Goal: Task Accomplishment & Management: Manage account settings

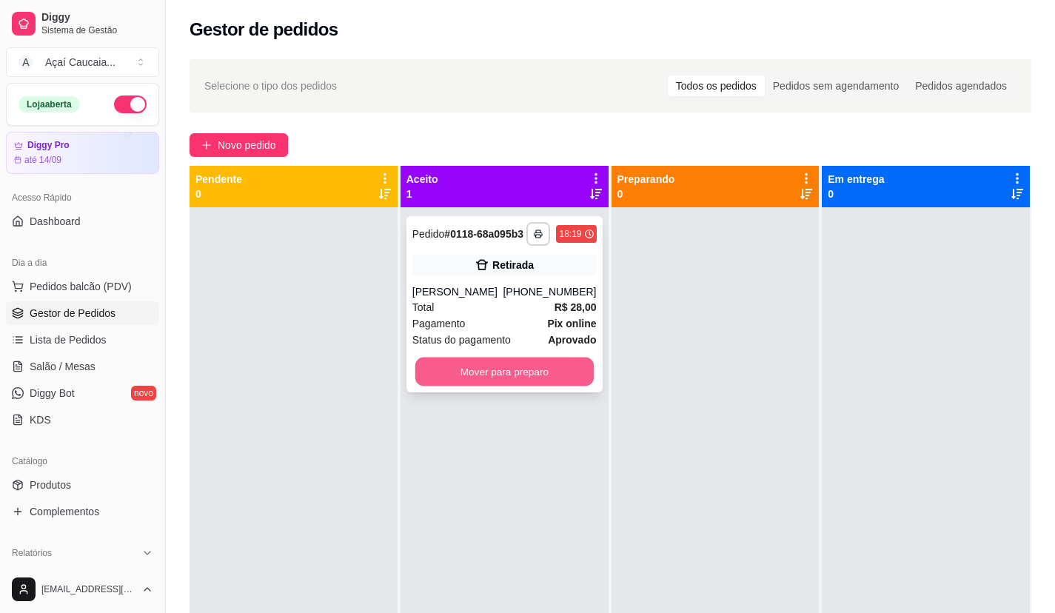
click at [518, 372] on button "Mover para preparo" at bounding box center [504, 372] width 178 height 29
click at [379, 463] on div at bounding box center [294, 513] width 208 height 613
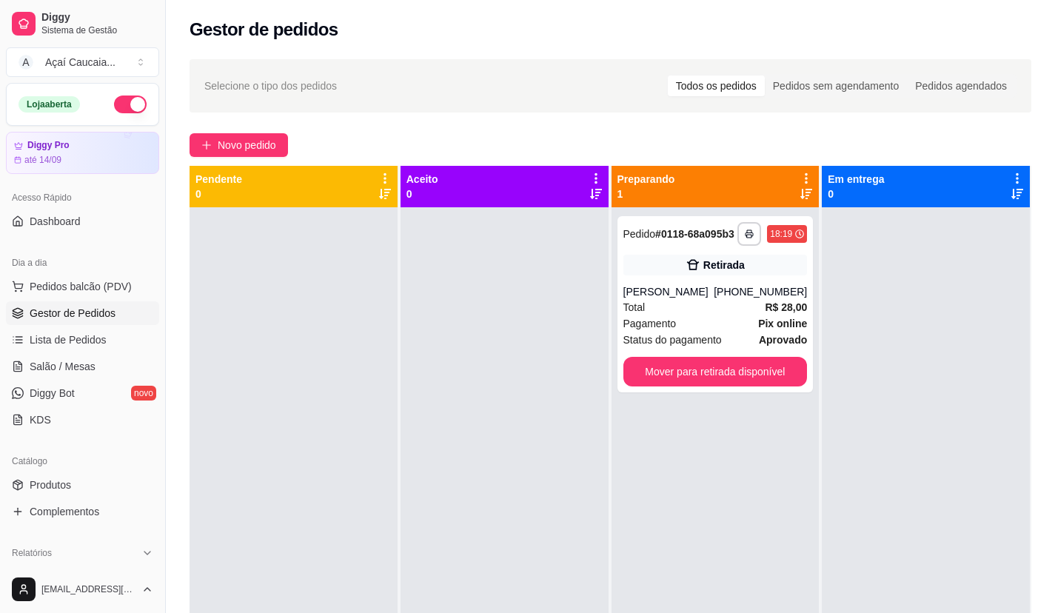
click at [469, 473] on div at bounding box center [504, 513] width 208 height 613
click at [691, 323] on div "Pagamento Pix online" at bounding box center [715, 323] width 184 height 16
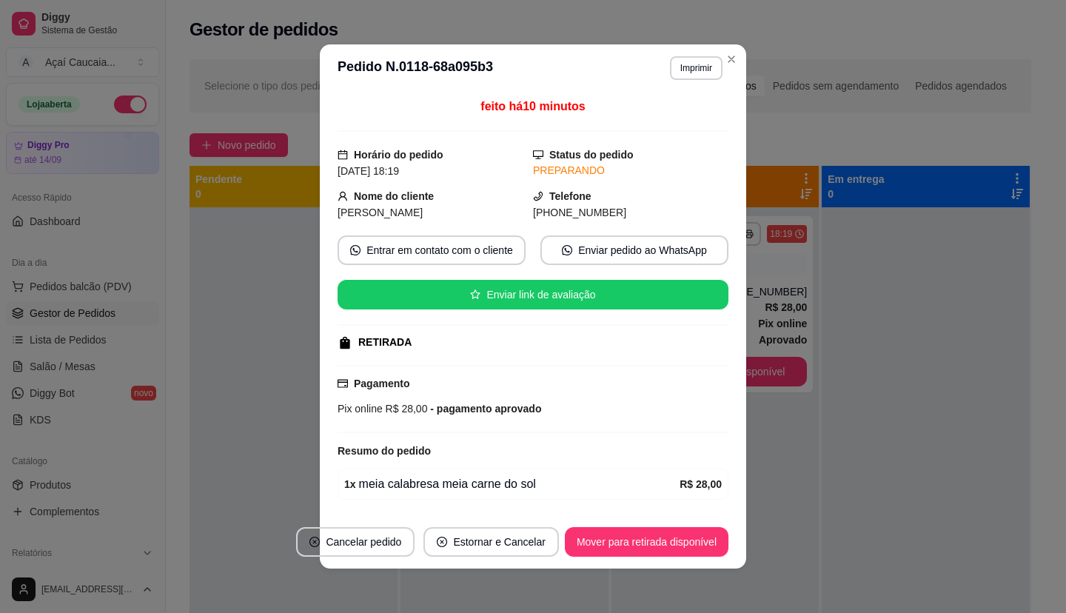
scroll to position [48, 0]
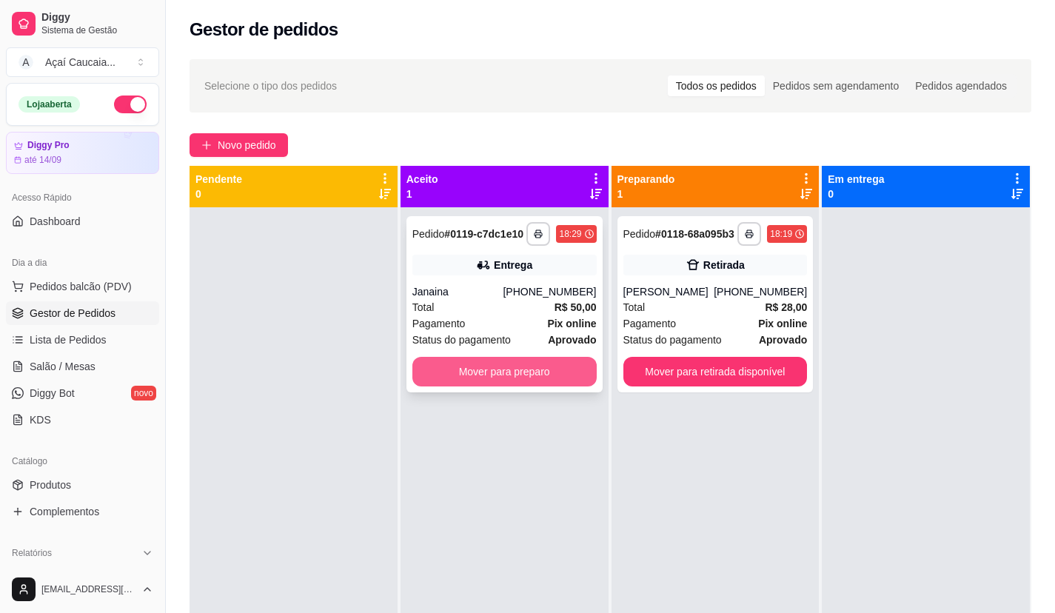
click at [415, 374] on button "Mover para preparo" at bounding box center [504, 372] width 184 height 30
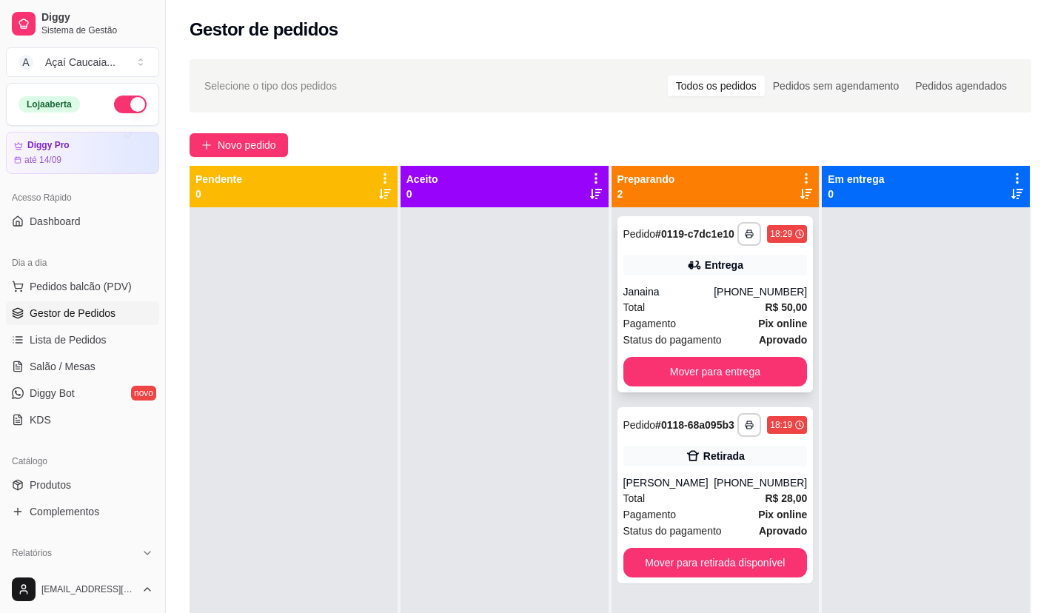
click at [720, 270] on div "Entrega" at bounding box center [724, 265] width 38 height 15
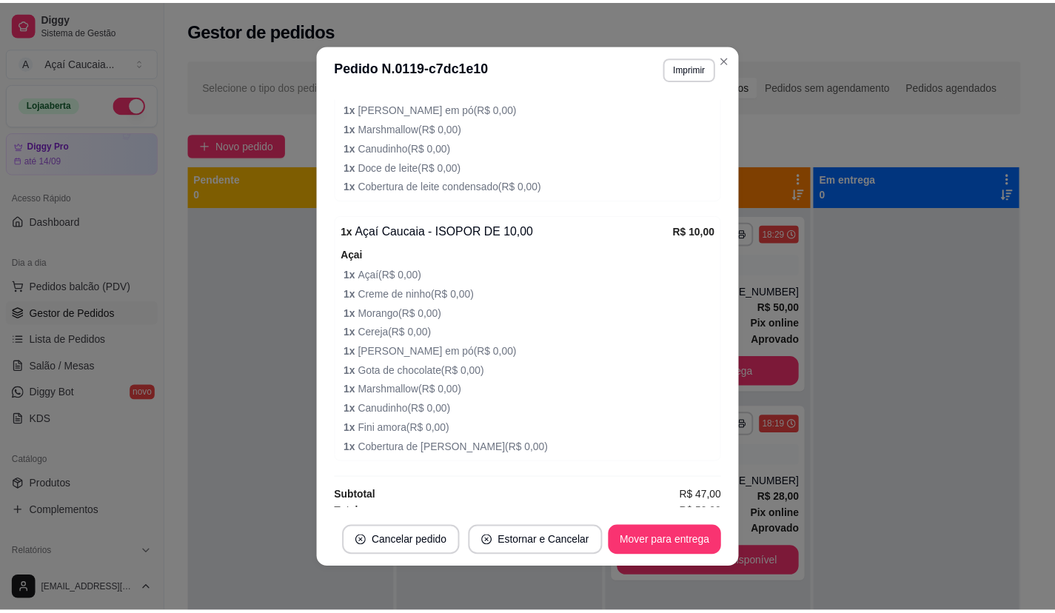
scroll to position [688, 0]
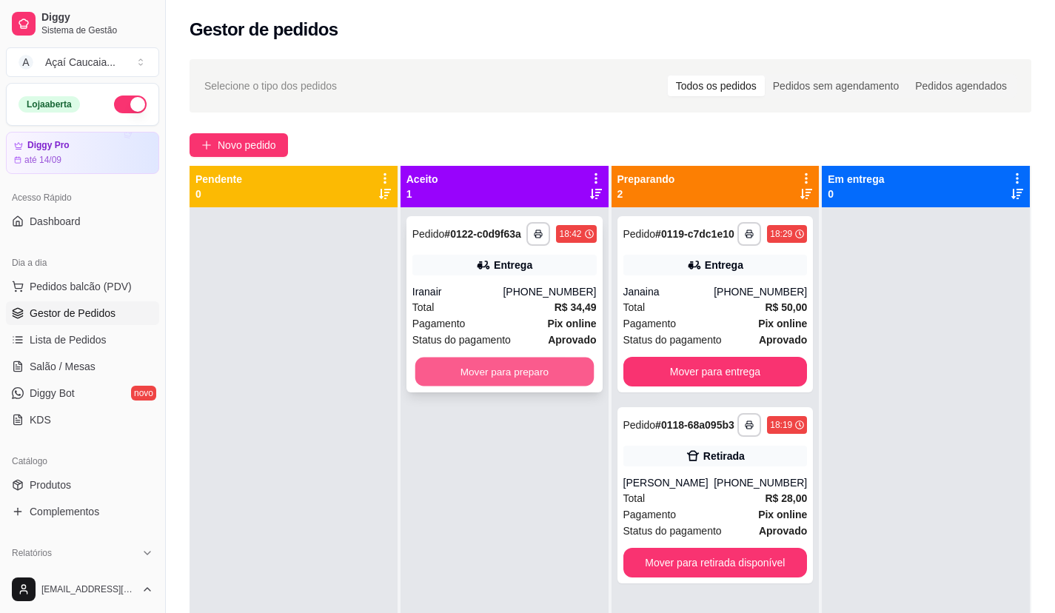
click at [550, 367] on button "Mover para preparo" at bounding box center [504, 372] width 178 height 29
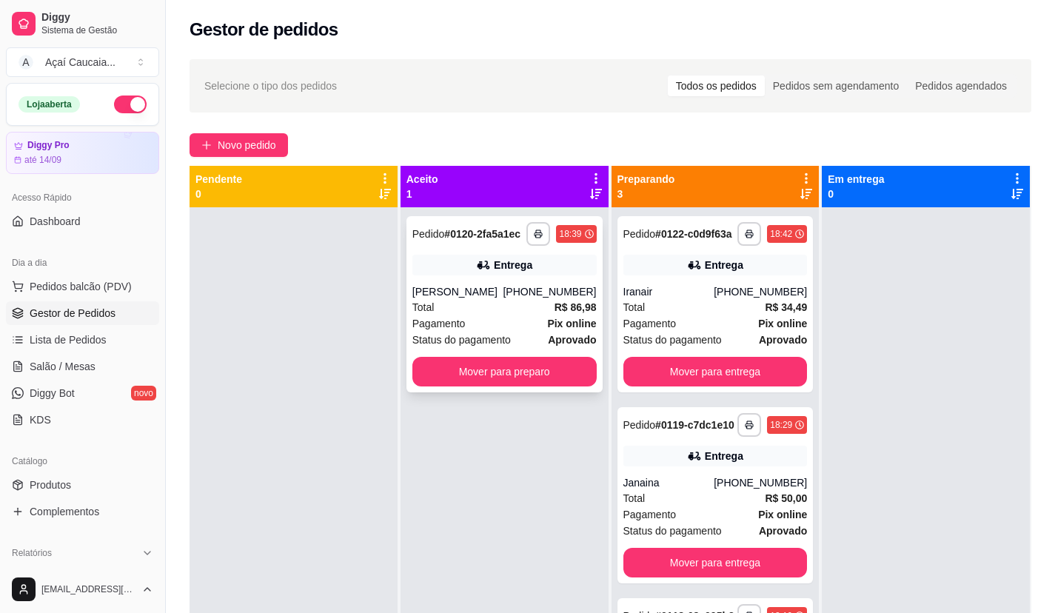
click at [554, 320] on strong "Pix online" at bounding box center [571, 324] width 49 height 12
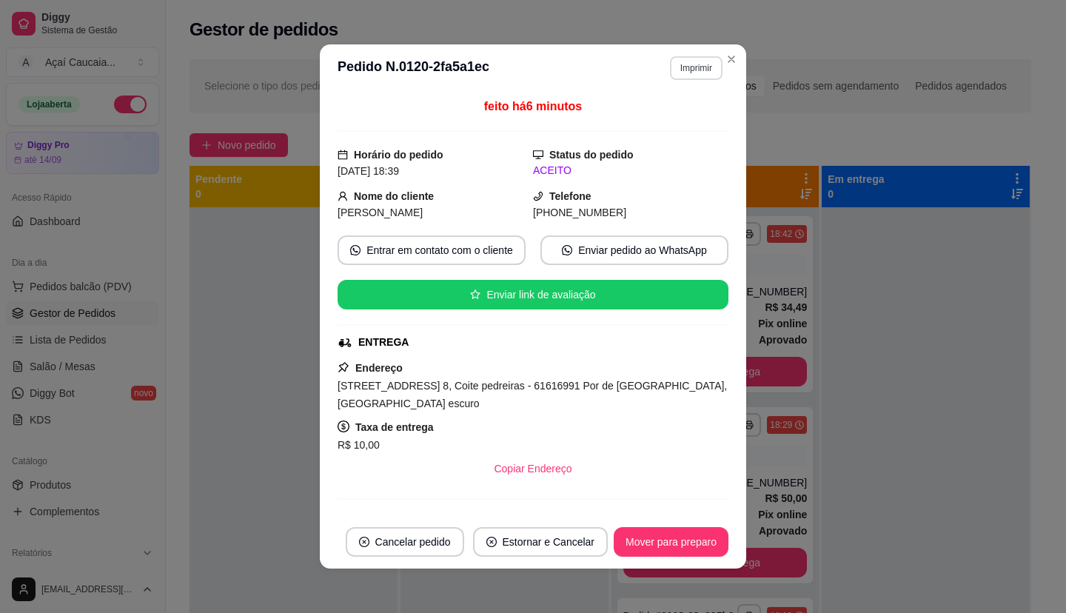
click at [675, 73] on button "Imprimir" at bounding box center [696, 68] width 53 height 24
click at [677, 117] on button "IMPRESSORA" at bounding box center [665, 119] width 104 height 23
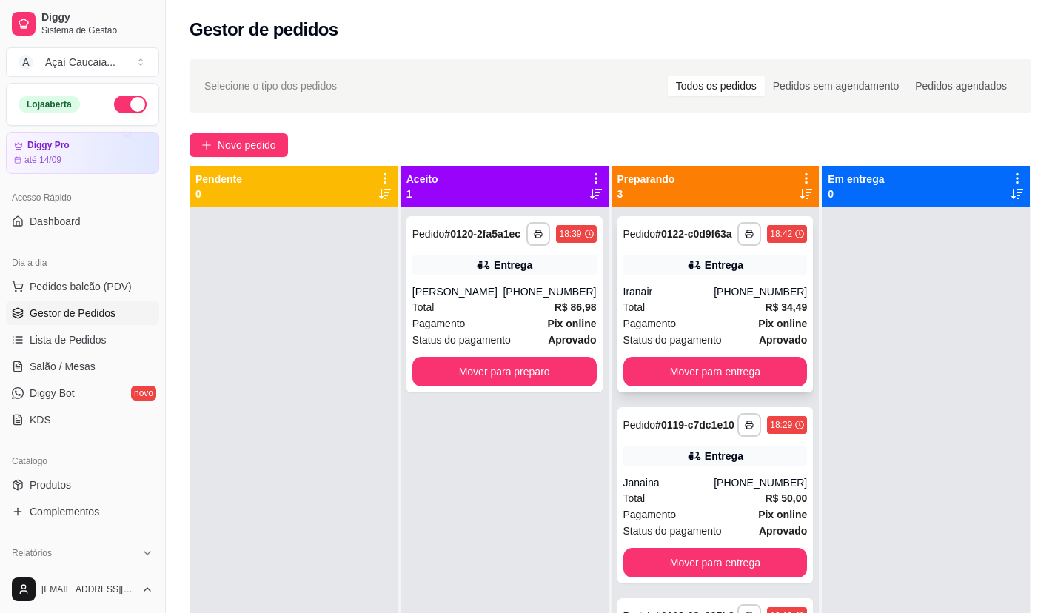
click at [628, 323] on span "Pagamento" at bounding box center [649, 323] width 53 height 16
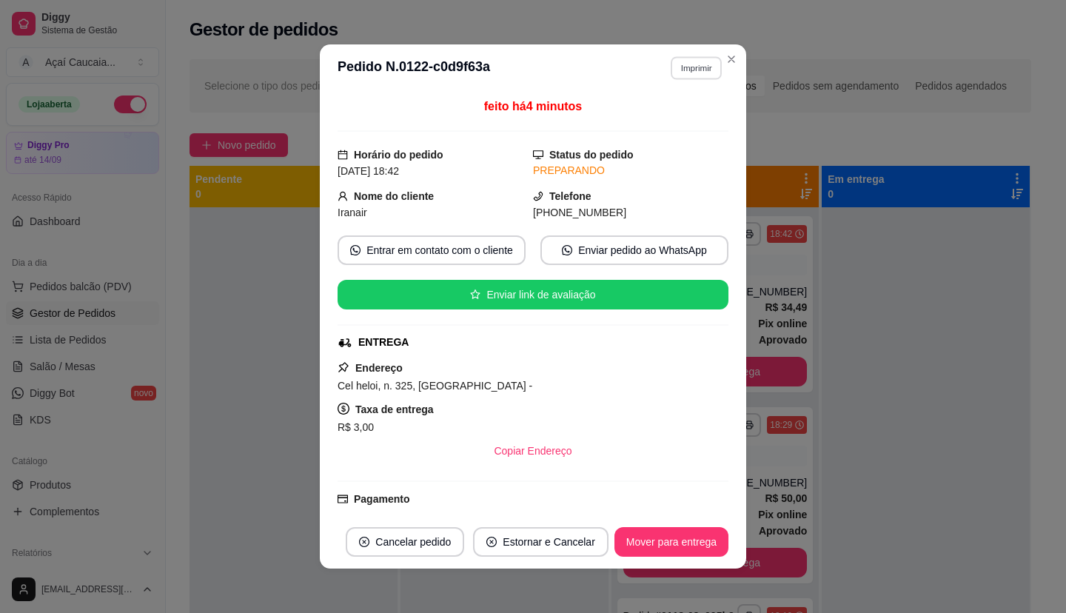
click at [687, 69] on button "Imprimir" at bounding box center [696, 67] width 51 height 23
click at [684, 124] on button "IMPRESSORA" at bounding box center [664, 119] width 104 height 23
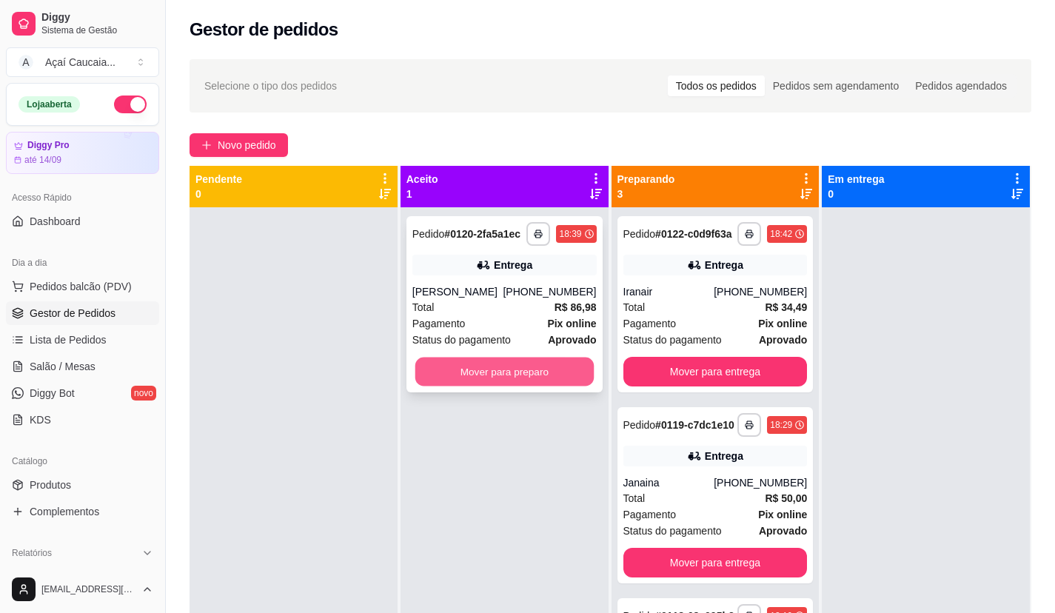
click at [563, 372] on button "Mover para preparo" at bounding box center [504, 372] width 178 height 29
click at [534, 366] on button "Mover para preparo" at bounding box center [504, 372] width 184 height 30
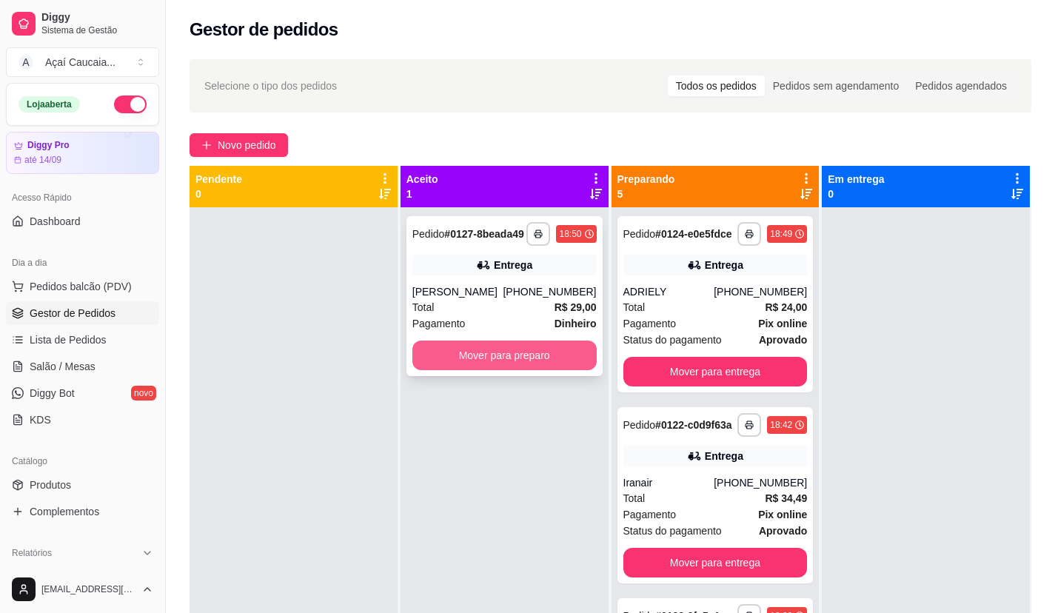
click at [520, 355] on button "Mover para preparo" at bounding box center [504, 356] width 184 height 30
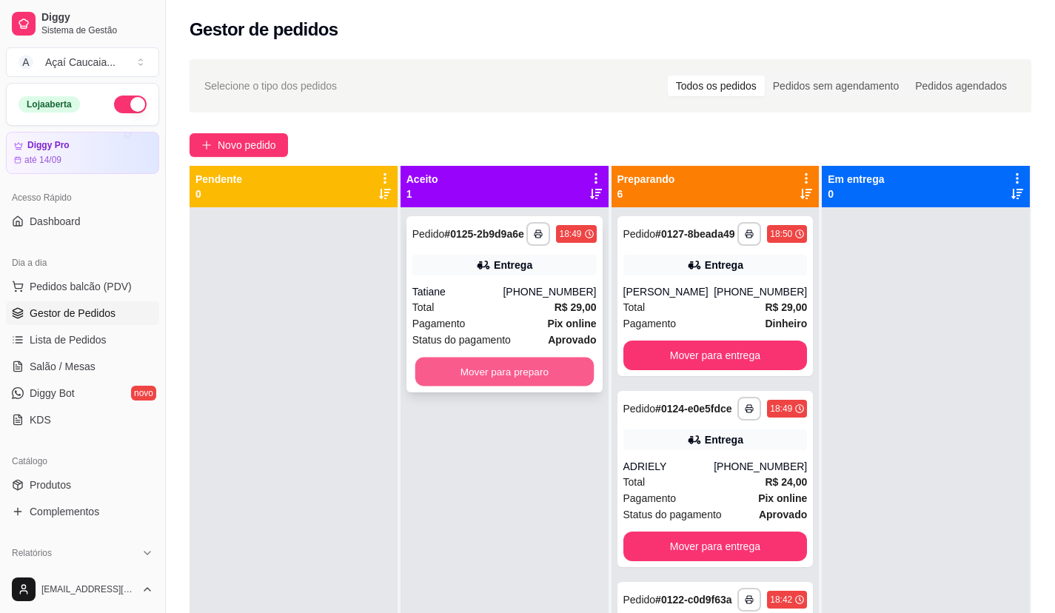
click at [568, 363] on button "Mover para preparo" at bounding box center [504, 372] width 178 height 29
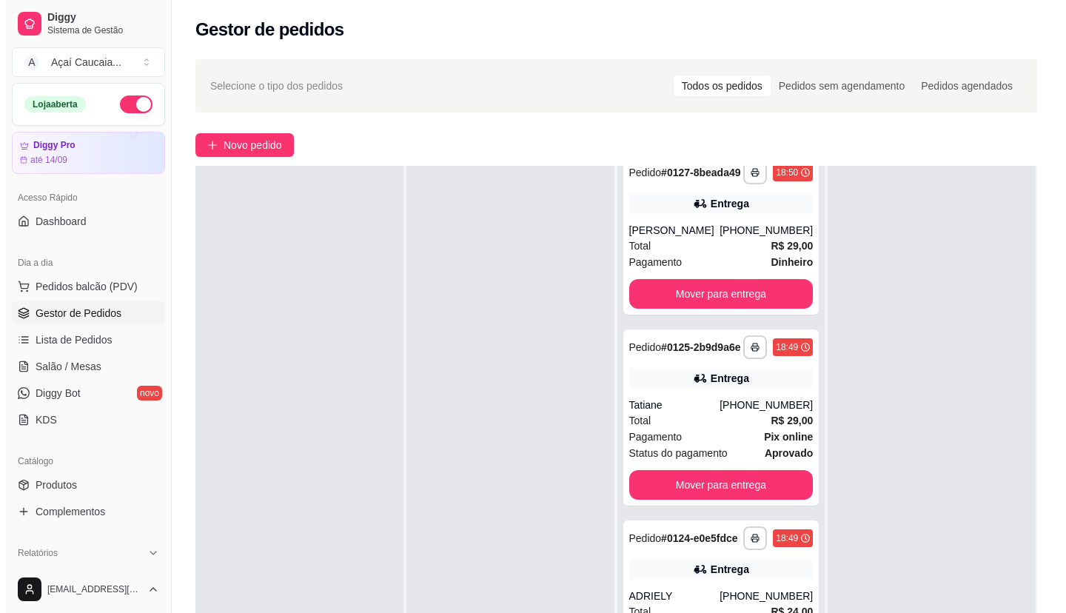
scroll to position [0, 0]
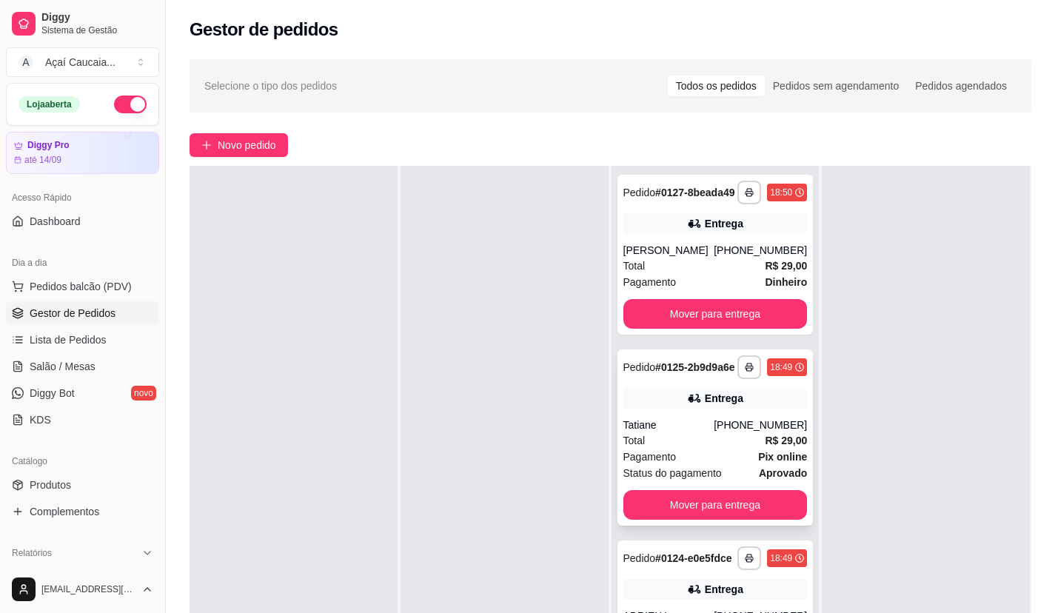
click at [688, 403] on icon at bounding box center [693, 398] width 10 height 9
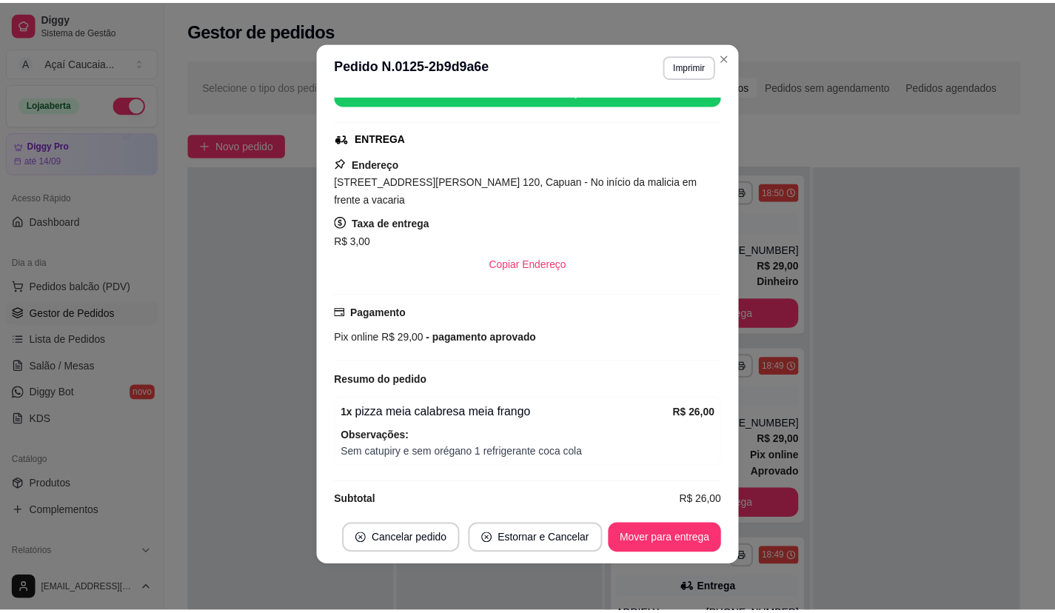
scroll to position [3, 0]
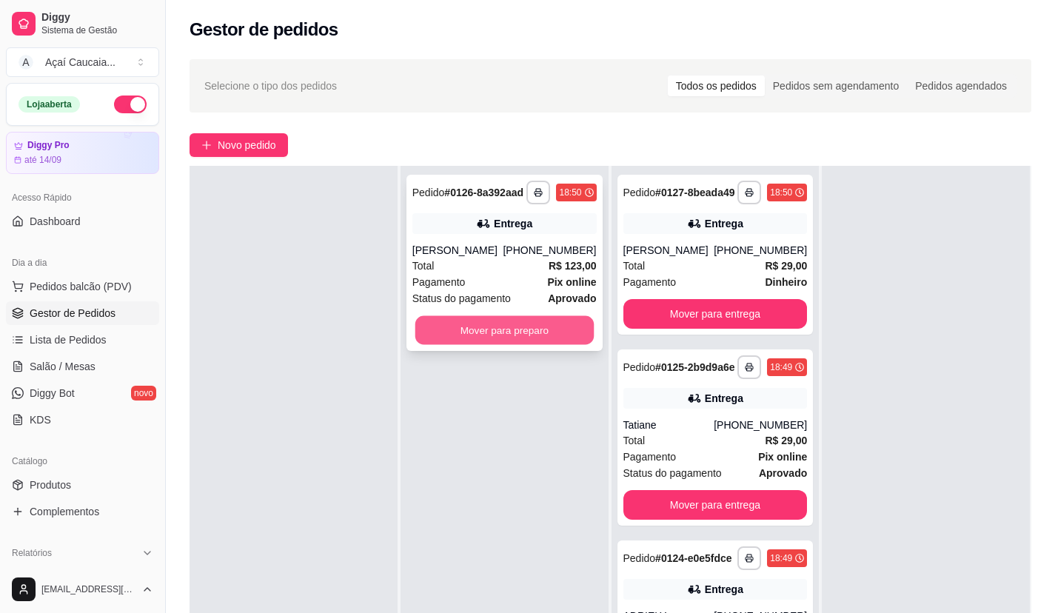
click at [480, 329] on button "Mover para preparo" at bounding box center [504, 330] width 178 height 29
click at [494, 329] on button "Mover para preparo" at bounding box center [504, 330] width 178 height 29
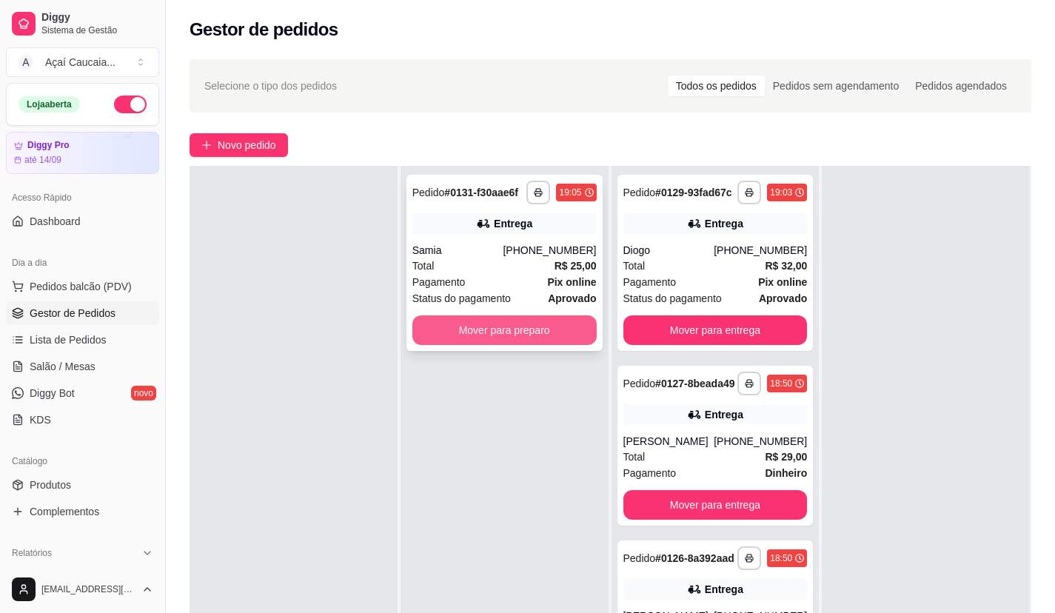
click at [507, 326] on button "Mover para preparo" at bounding box center [504, 330] width 184 height 30
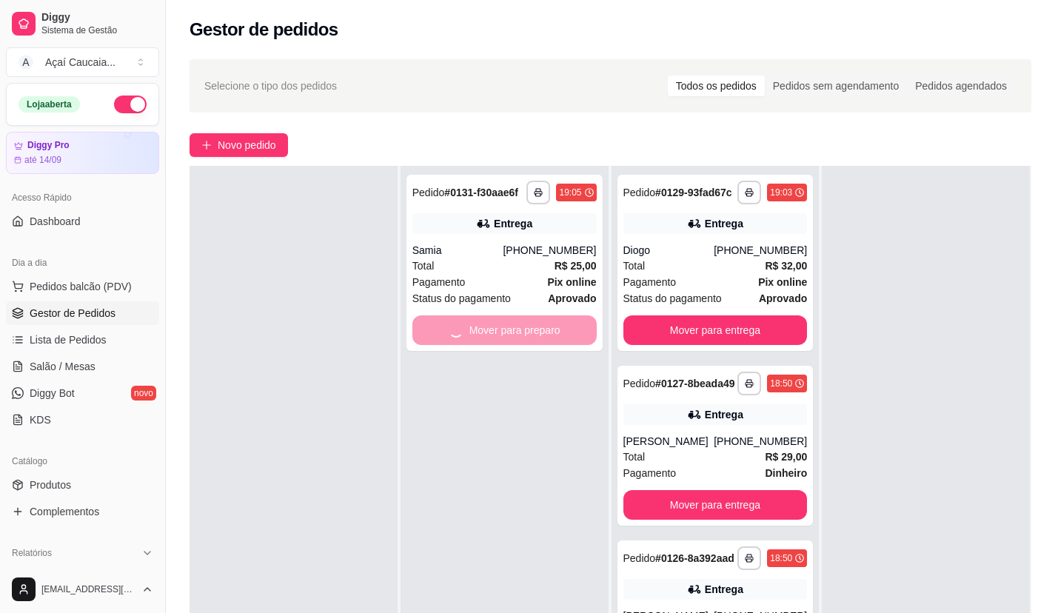
click at [488, 403] on div "**********" at bounding box center [504, 472] width 208 height 613
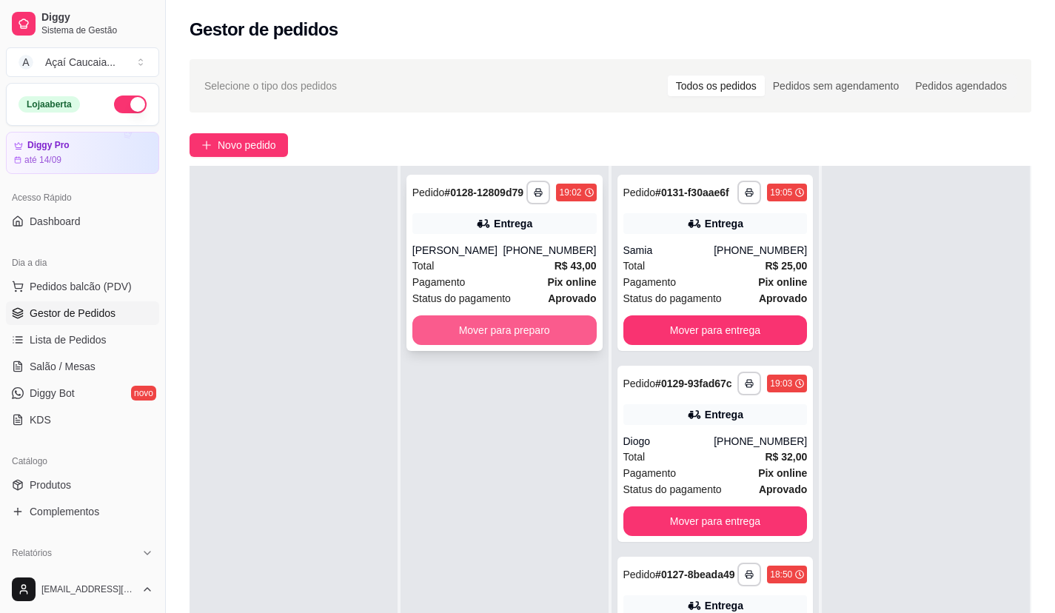
click at [539, 323] on button "Mover para preparo" at bounding box center [504, 330] width 184 height 30
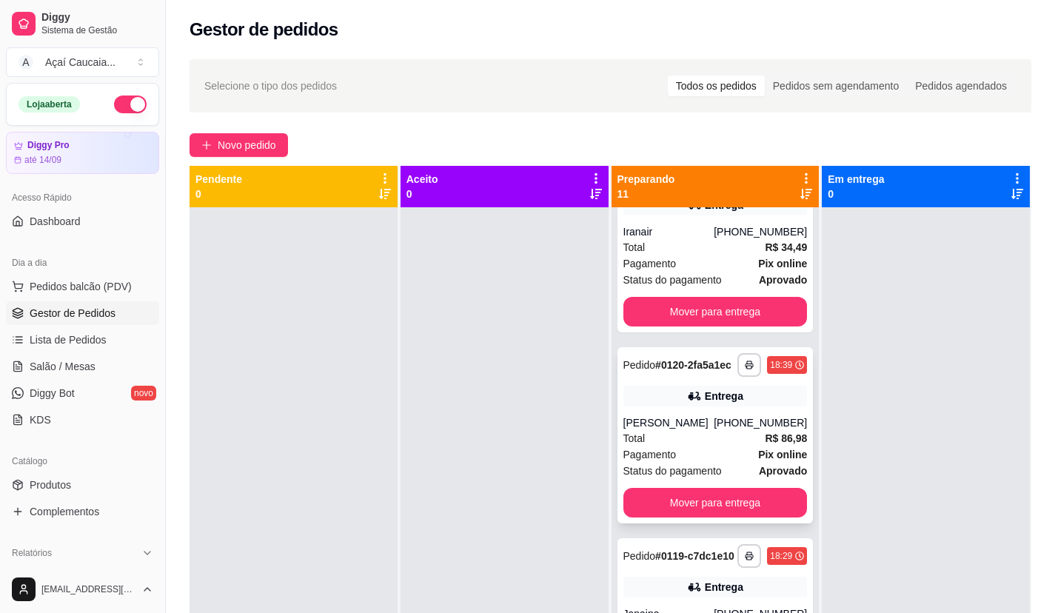
scroll to position [1617, 0]
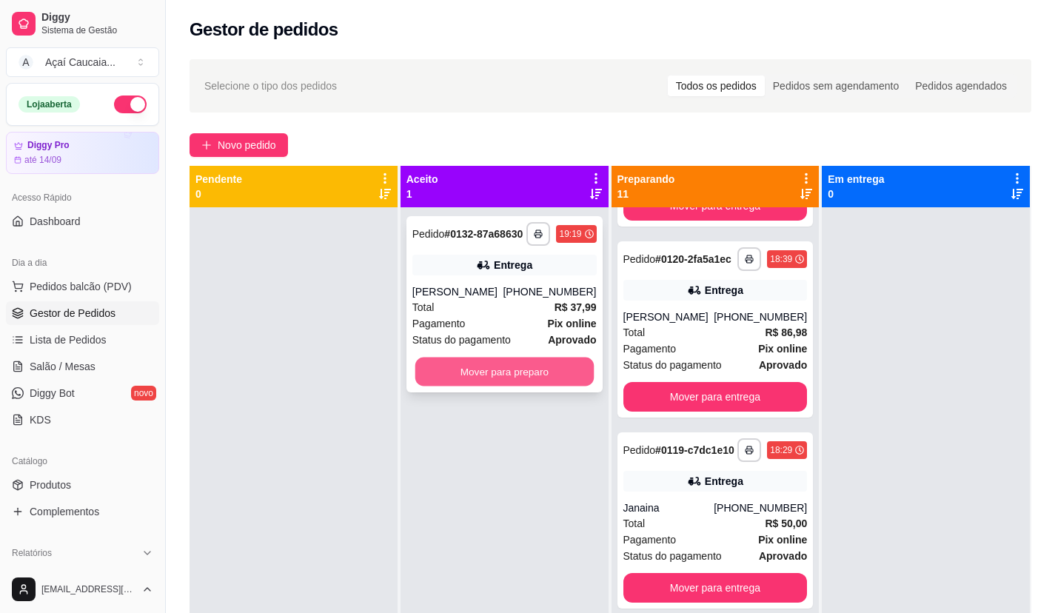
click at [530, 367] on button "Mover para preparo" at bounding box center [504, 372] width 178 height 29
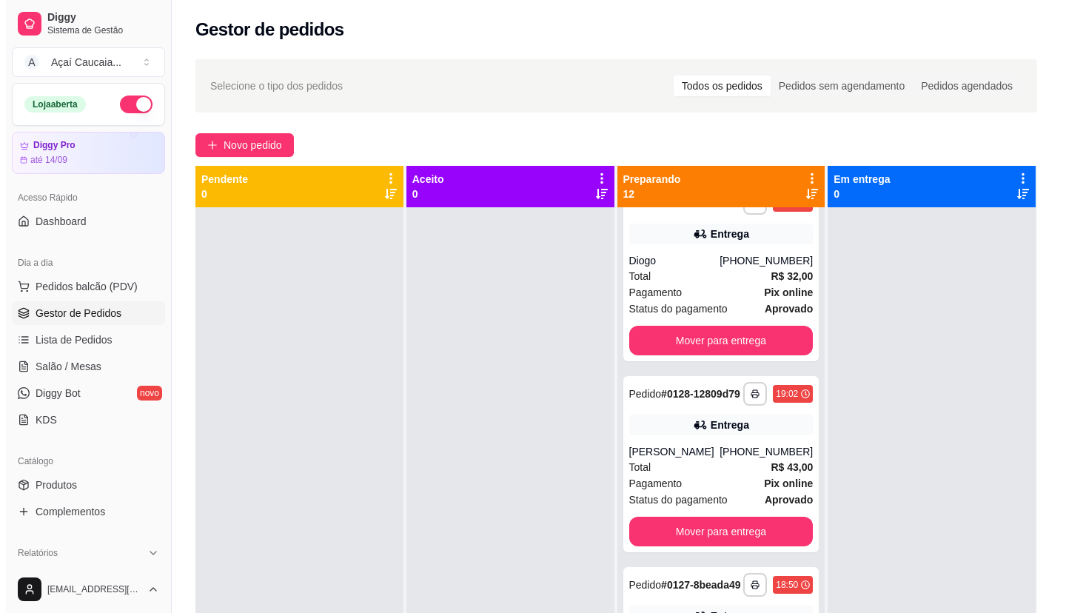
scroll to position [0, 0]
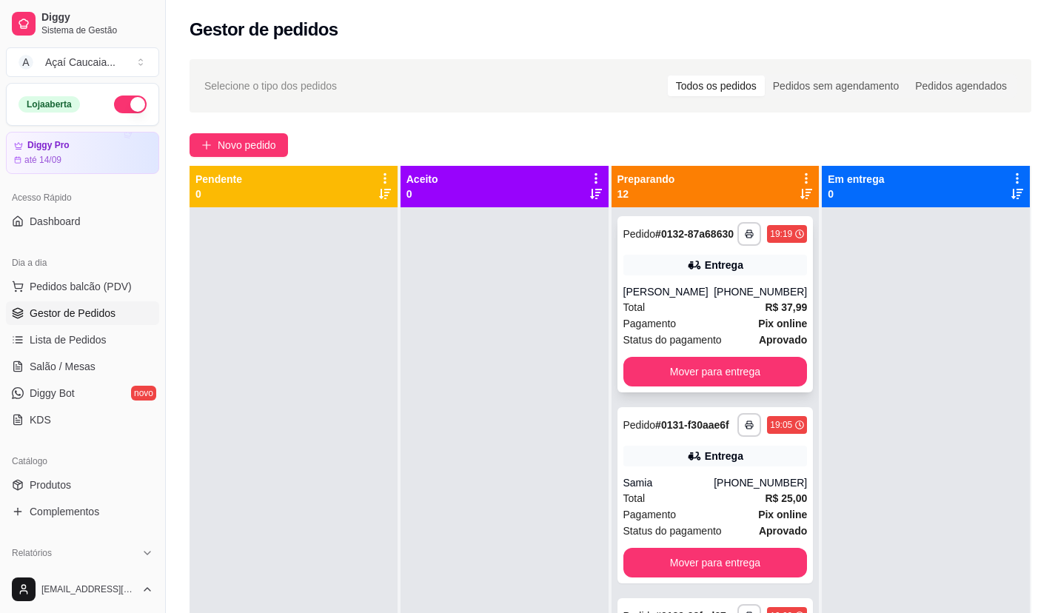
click at [704, 346] on span "Status do pagamento" at bounding box center [672, 340] width 98 height 16
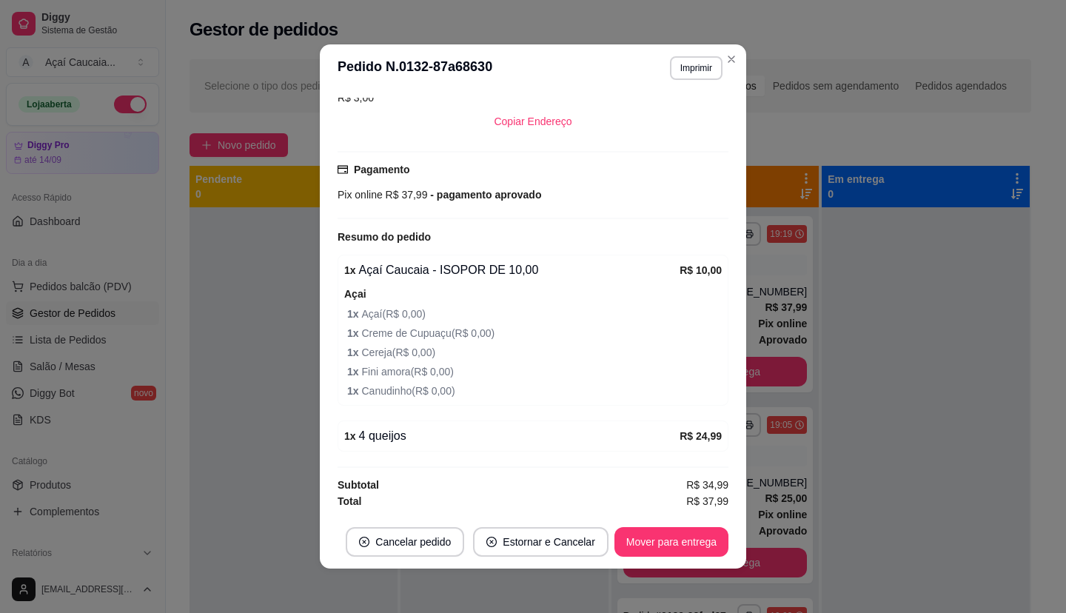
scroll to position [3, 0]
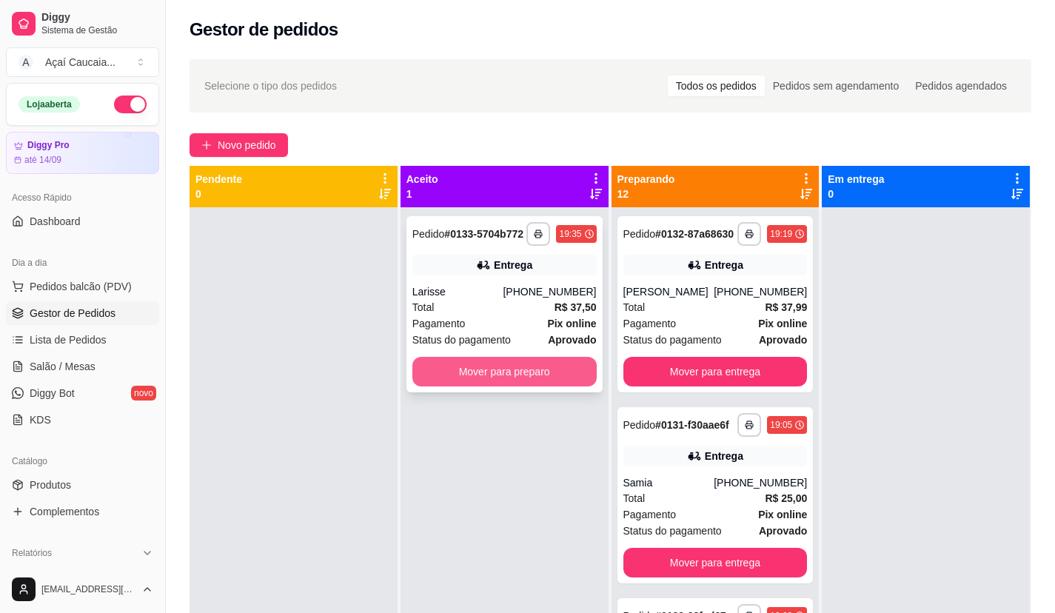
click at [577, 365] on button "Mover para preparo" at bounding box center [504, 372] width 184 height 30
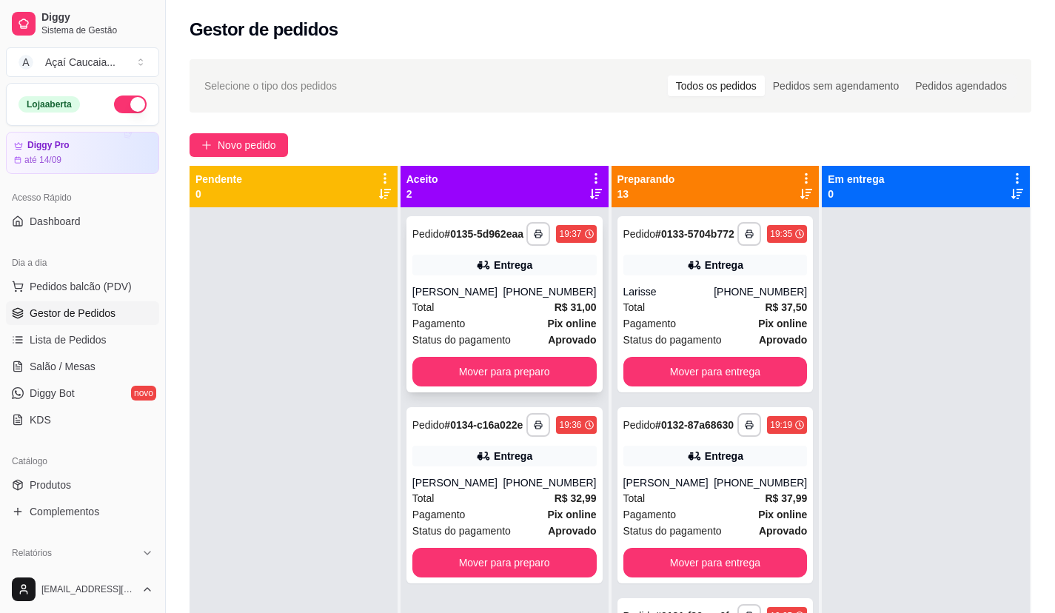
click at [452, 391] on div "**********" at bounding box center [504, 304] width 196 height 176
click at [449, 370] on button "Mover para preparo" at bounding box center [504, 372] width 184 height 30
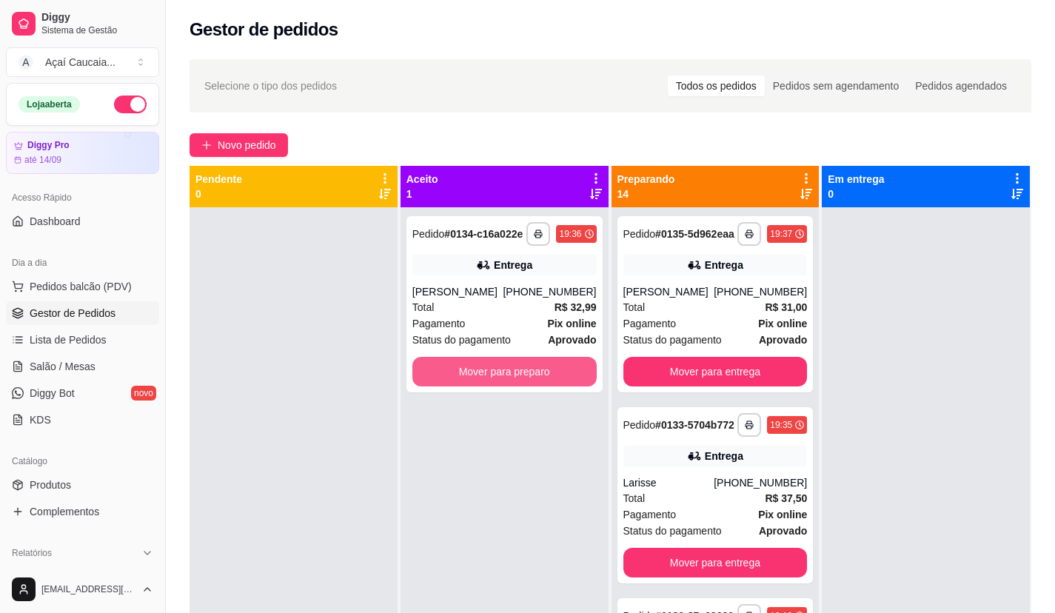
click at [449, 370] on button "Mover para preparo" at bounding box center [504, 372] width 184 height 30
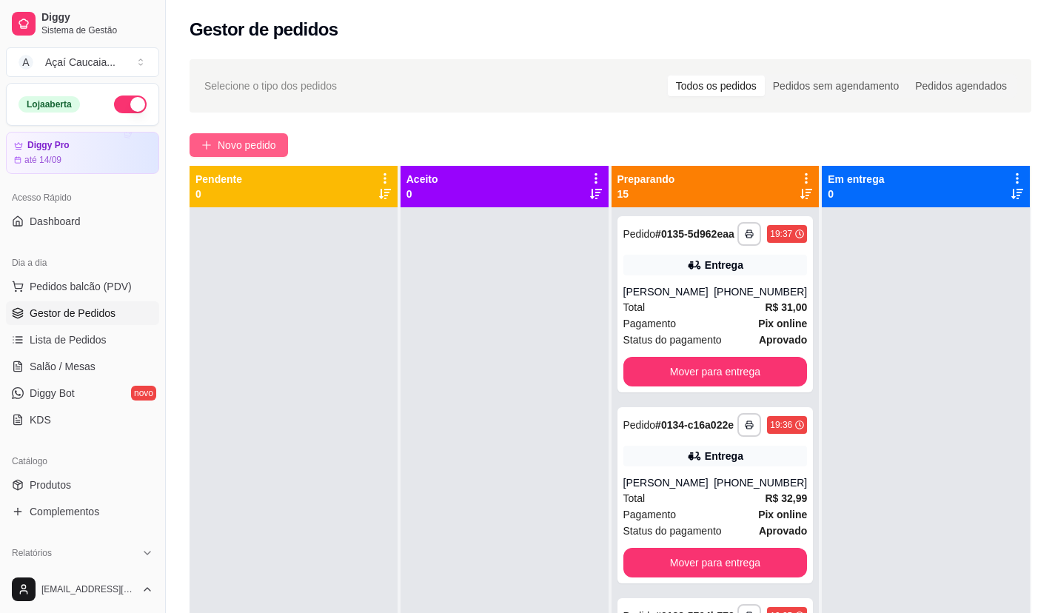
click at [258, 140] on span "Novo pedido" at bounding box center [247, 145] width 58 height 16
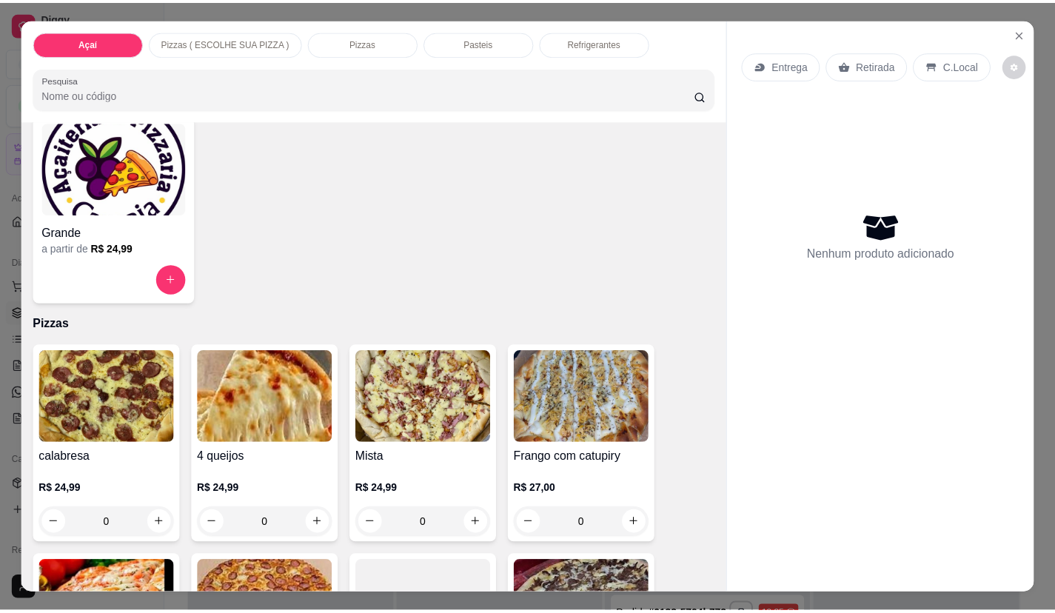
scroll to position [370, 0]
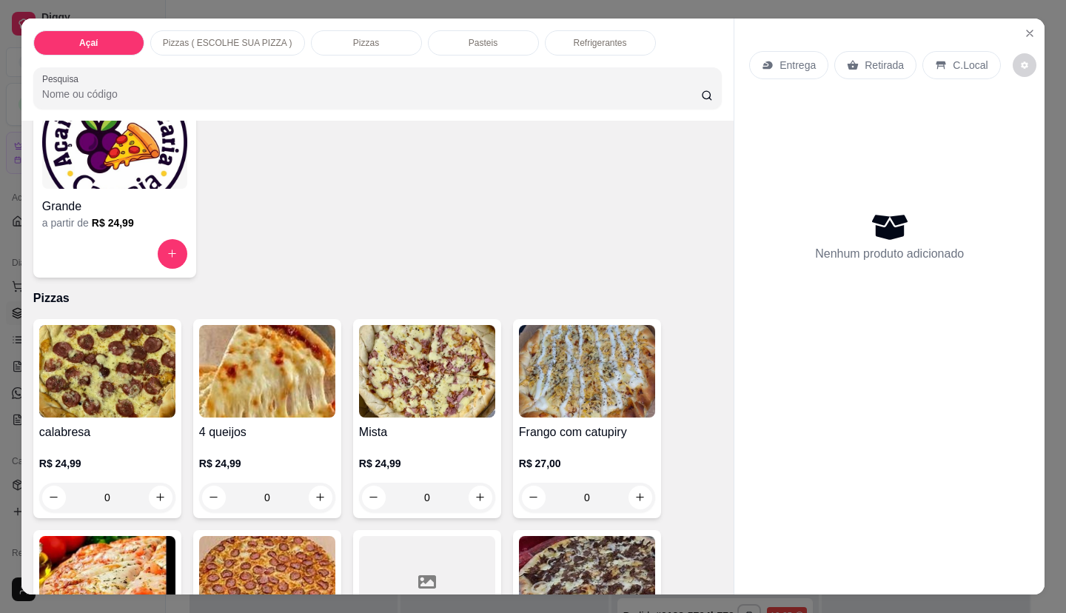
click at [229, 406] on img at bounding box center [267, 371] width 136 height 93
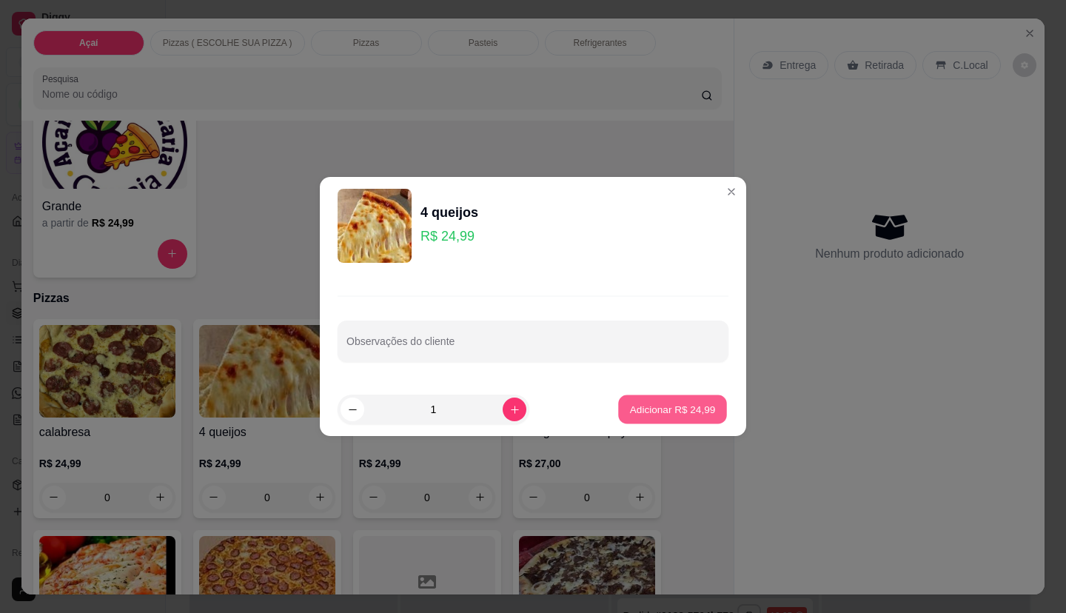
click at [651, 412] on p "Adicionar R$ 24,99" at bounding box center [673, 409] width 86 height 14
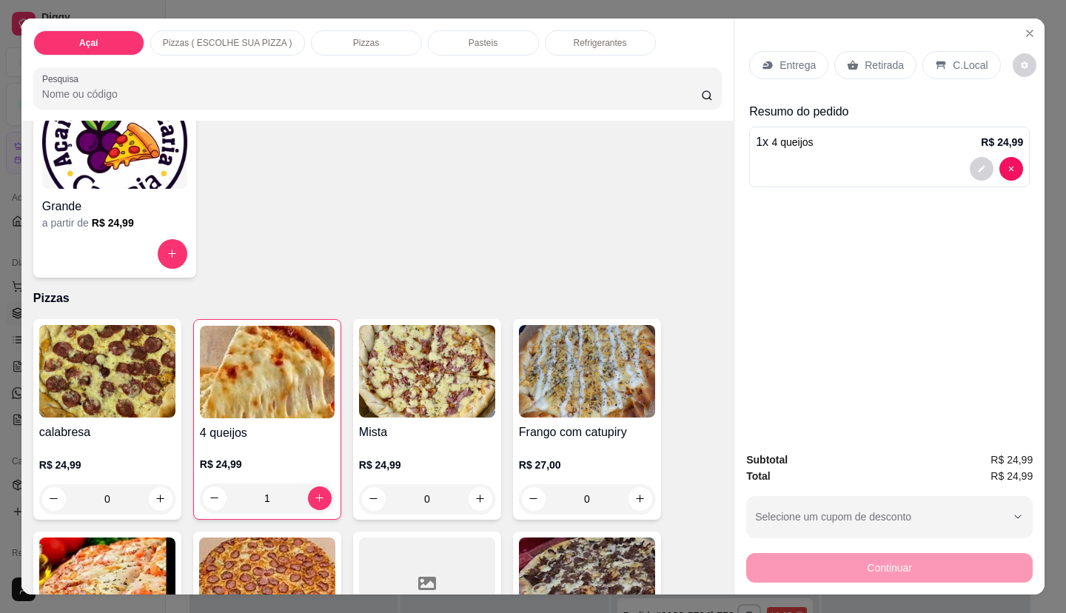
click at [857, 61] on div "Retirada" at bounding box center [875, 65] width 82 height 28
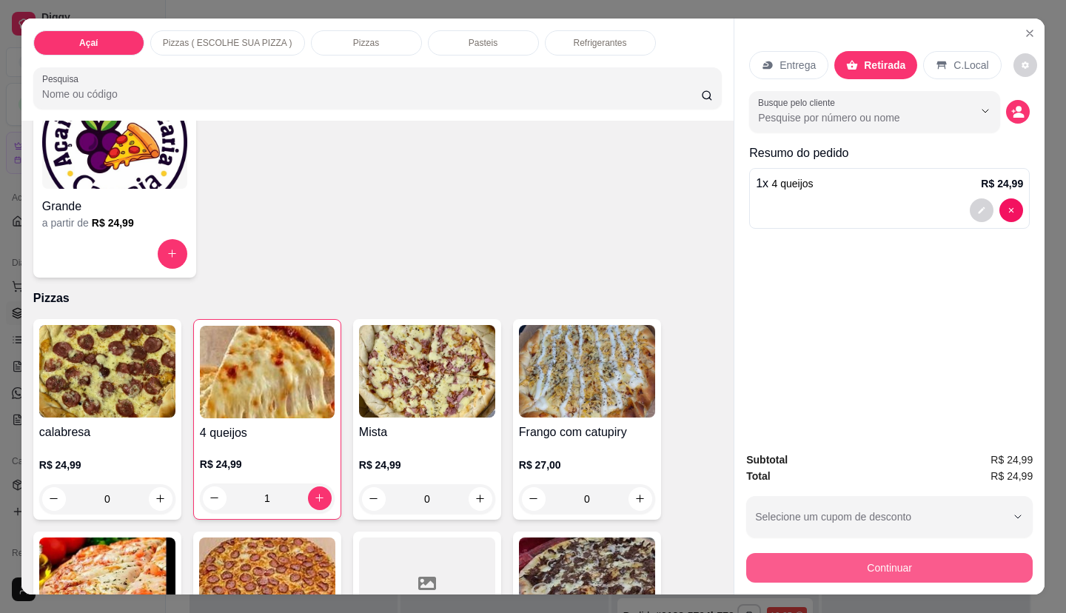
click at [758, 567] on button "Continuar" at bounding box center [889, 568] width 286 height 30
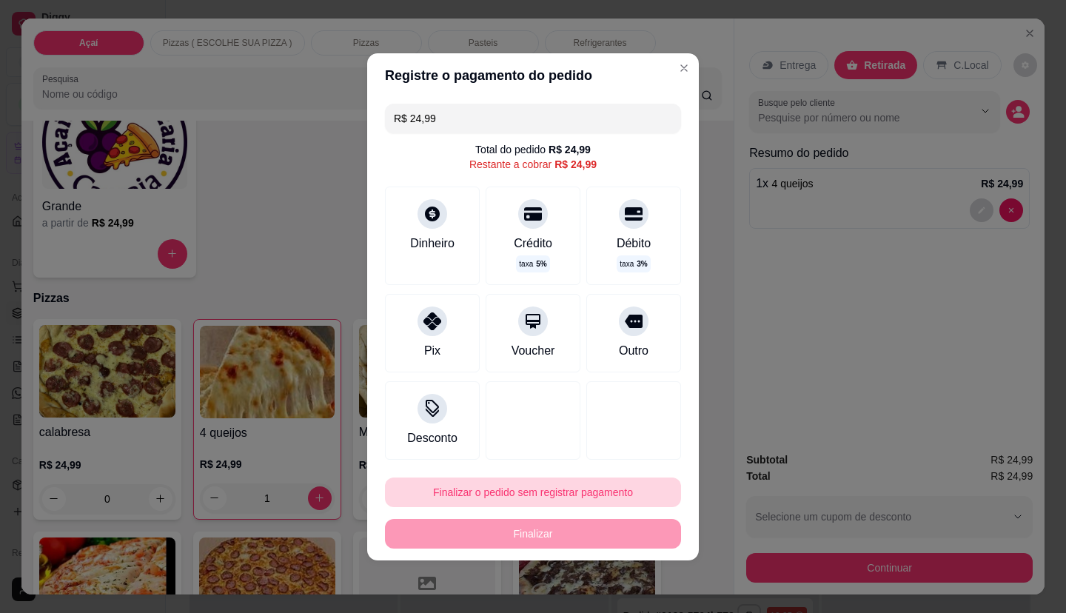
click at [464, 491] on button "Finalizar o pedido sem registrar pagamento" at bounding box center [533, 492] width 296 height 30
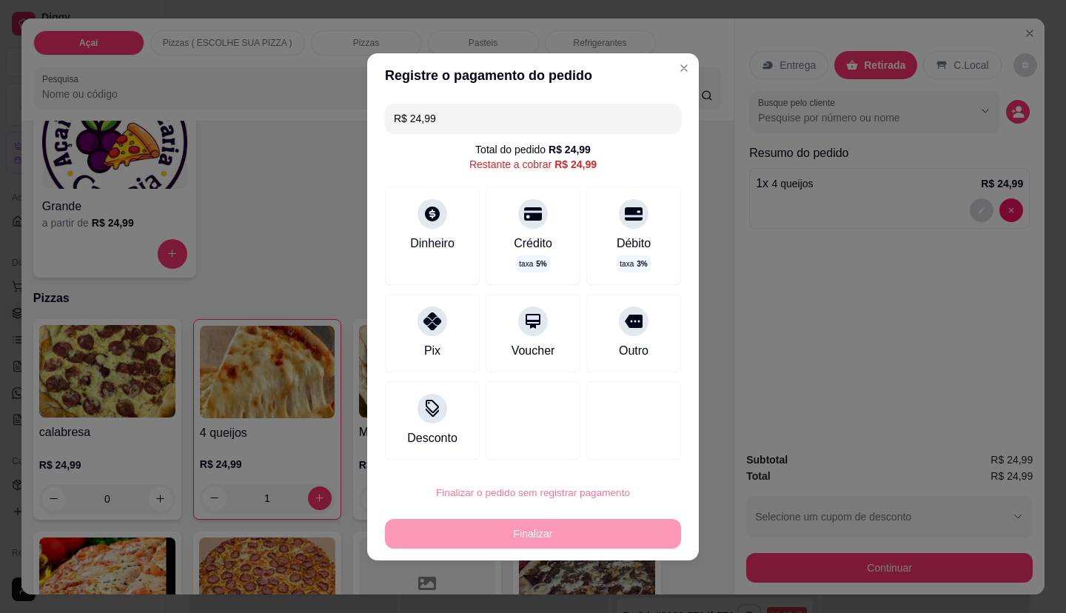
click at [649, 439] on button "Confirmar" at bounding box center [623, 450] width 53 height 22
type input "0"
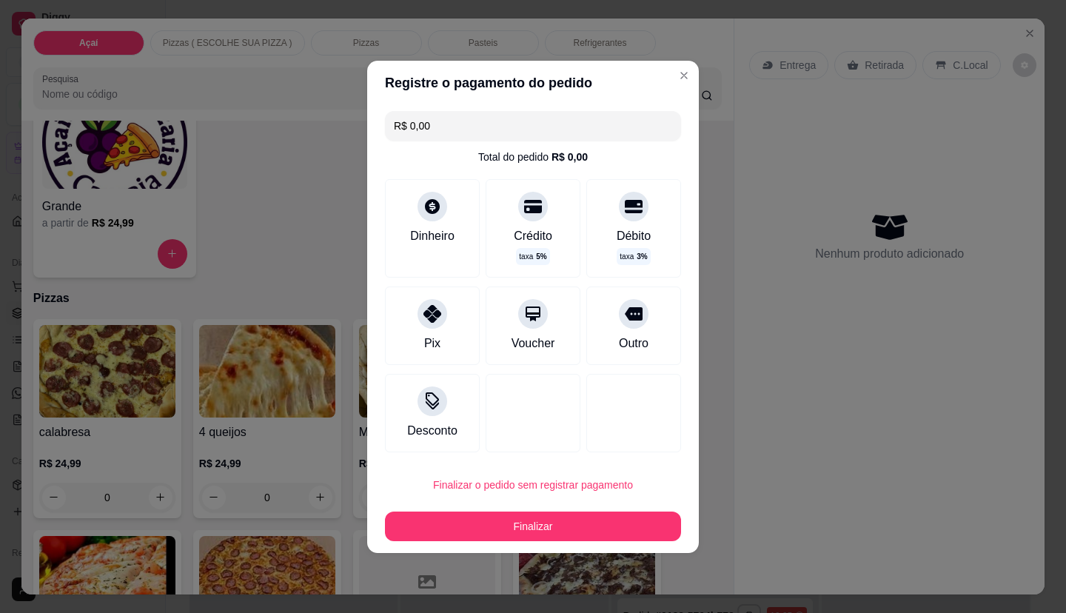
type input "R$ 0,00"
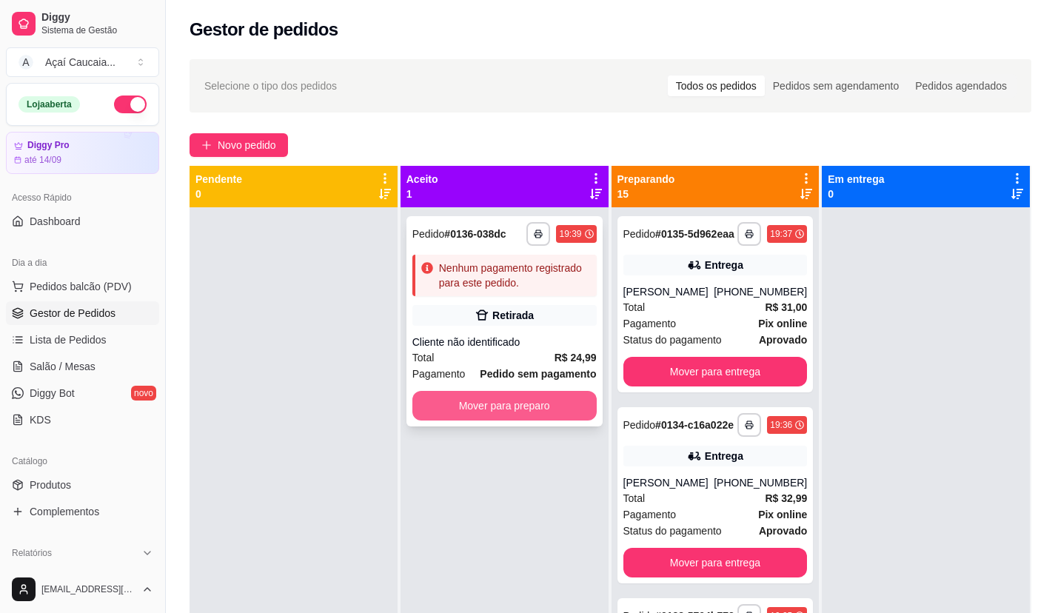
click at [539, 398] on button "Mover para preparo" at bounding box center [504, 406] width 184 height 30
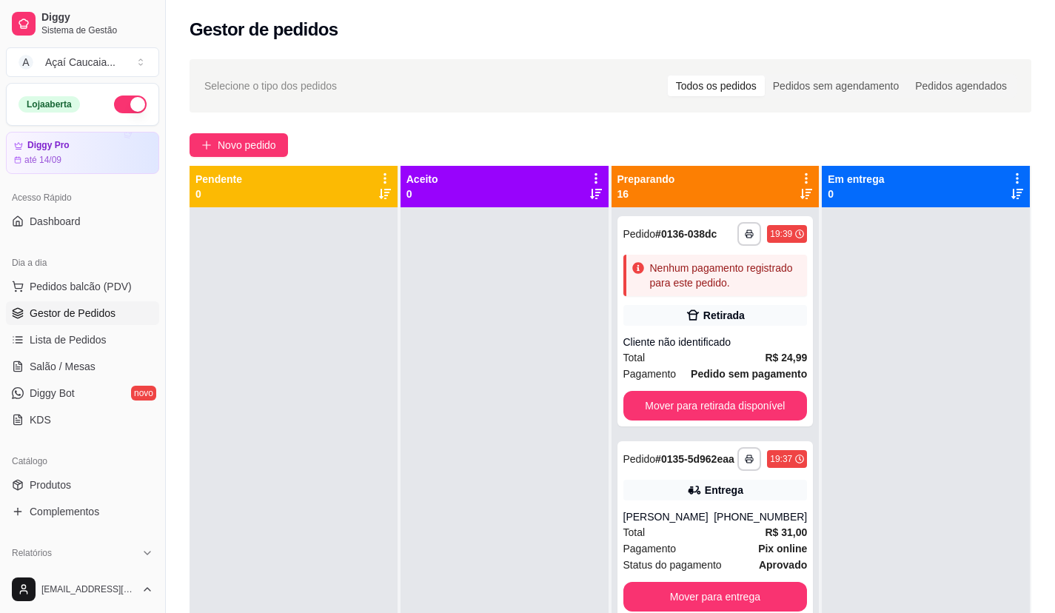
click at [516, 493] on div at bounding box center [504, 513] width 208 height 613
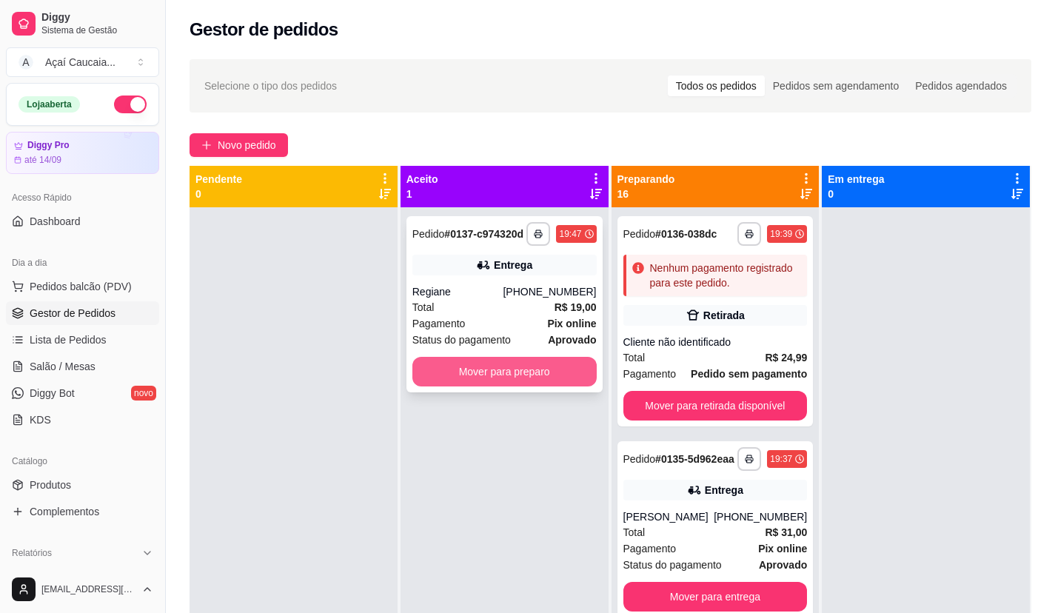
click at [520, 378] on button "Mover para preparo" at bounding box center [504, 372] width 184 height 30
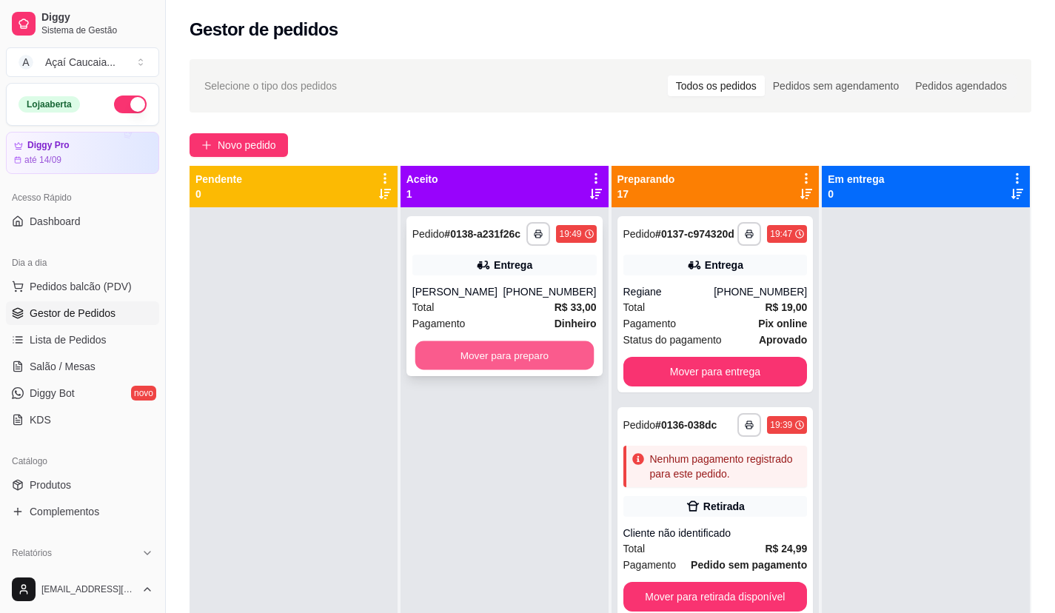
click at [534, 356] on button "Mover para preparo" at bounding box center [504, 355] width 178 height 29
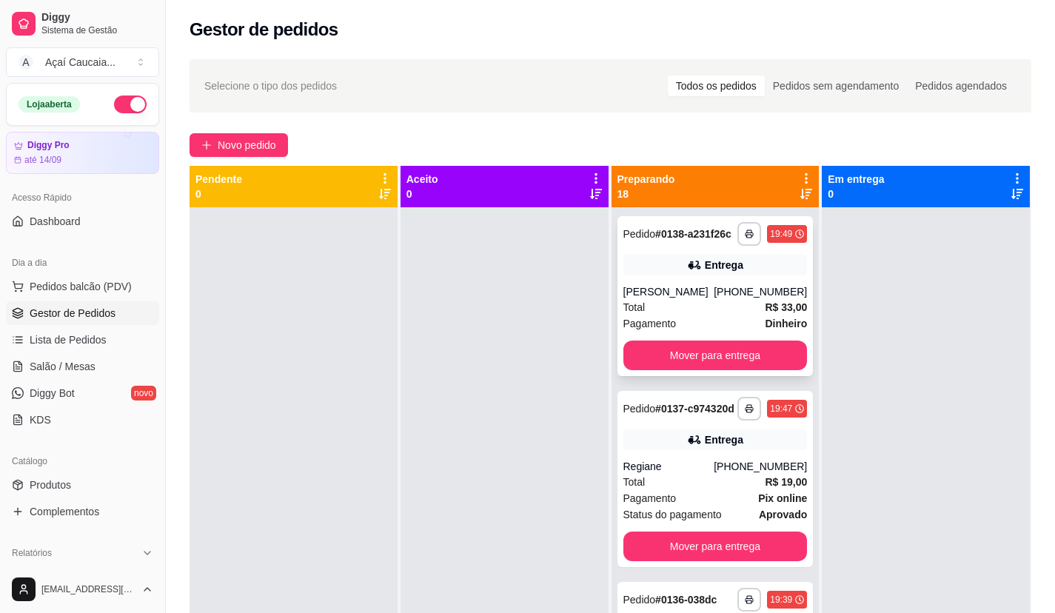
click at [765, 329] on strong "Dinheiro" at bounding box center [786, 324] width 42 height 12
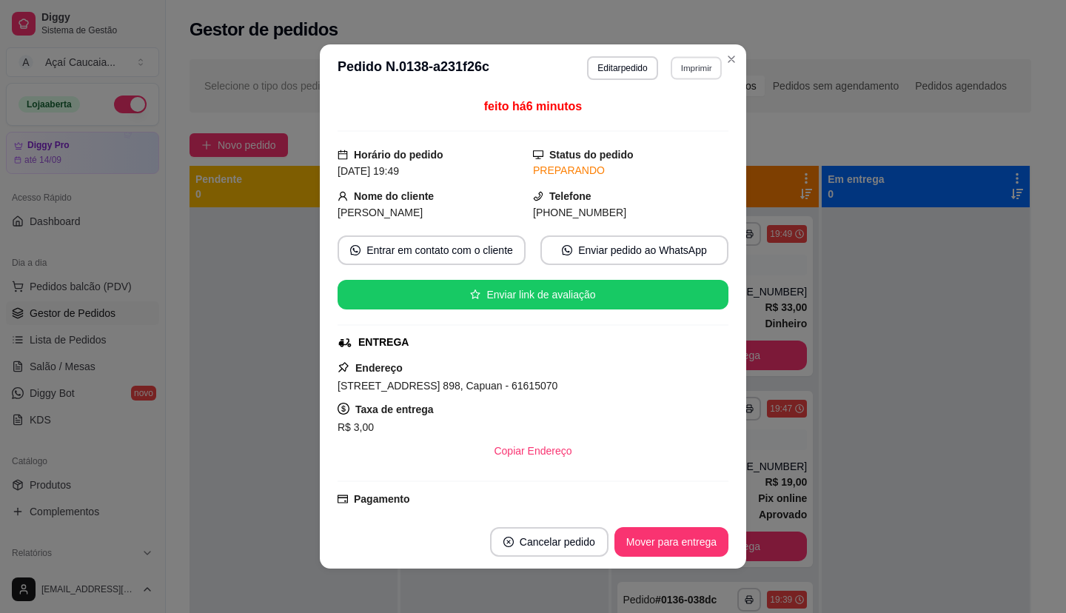
click at [688, 61] on button "Imprimir" at bounding box center [696, 67] width 51 height 23
click at [678, 115] on button "IMPRESSORA" at bounding box center [664, 120] width 107 height 24
click at [727, 45] on header "**********" at bounding box center [533, 67] width 426 height 47
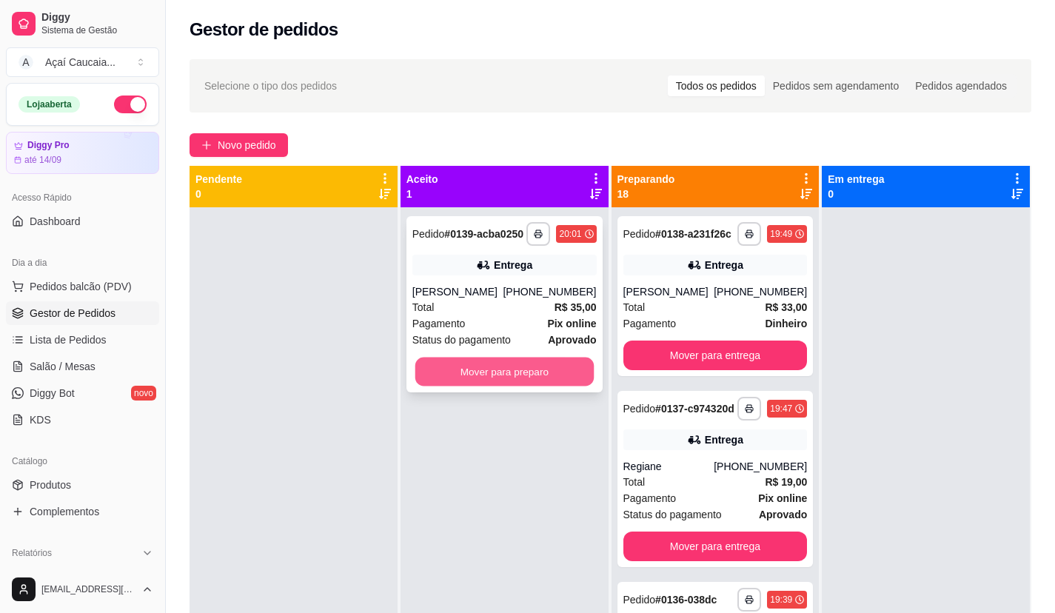
click at [531, 369] on button "Mover para preparo" at bounding box center [504, 372] width 178 height 29
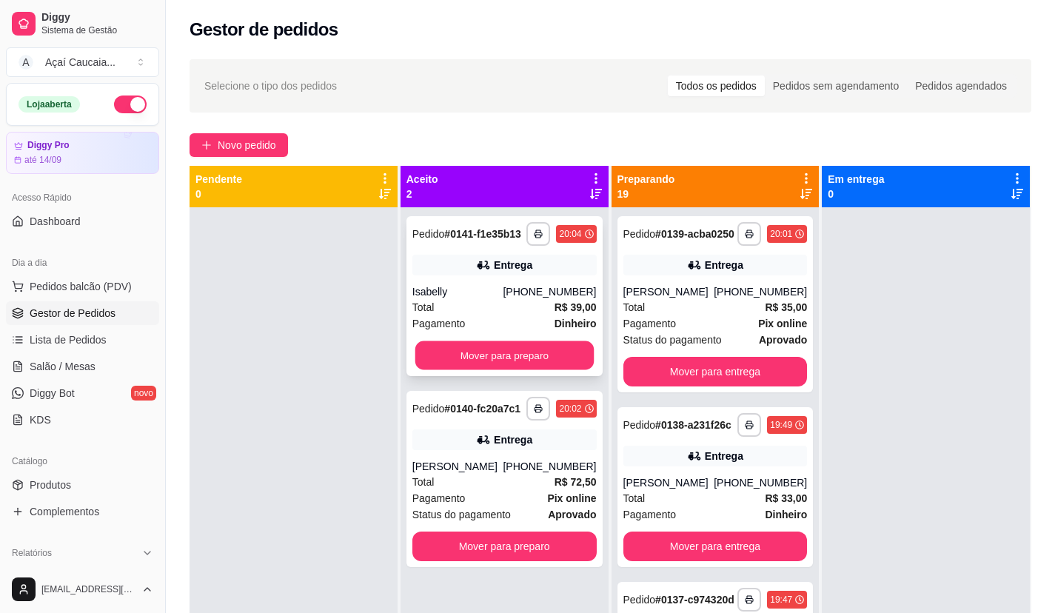
click at [444, 371] on div "**********" at bounding box center [504, 296] width 196 height 160
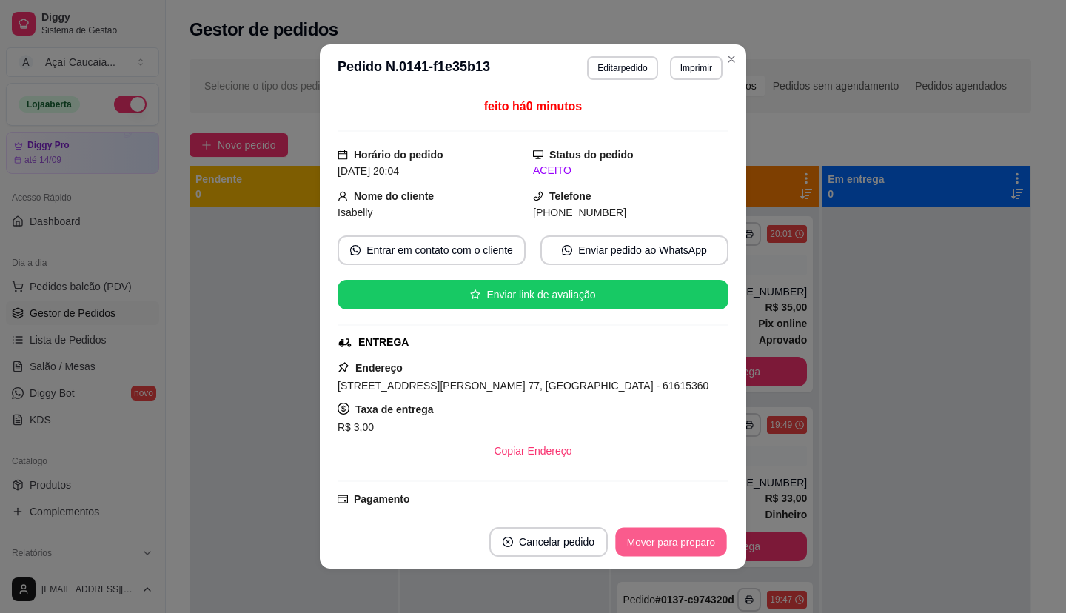
click at [700, 543] on button "Mover para preparo" at bounding box center [670, 542] width 111 height 29
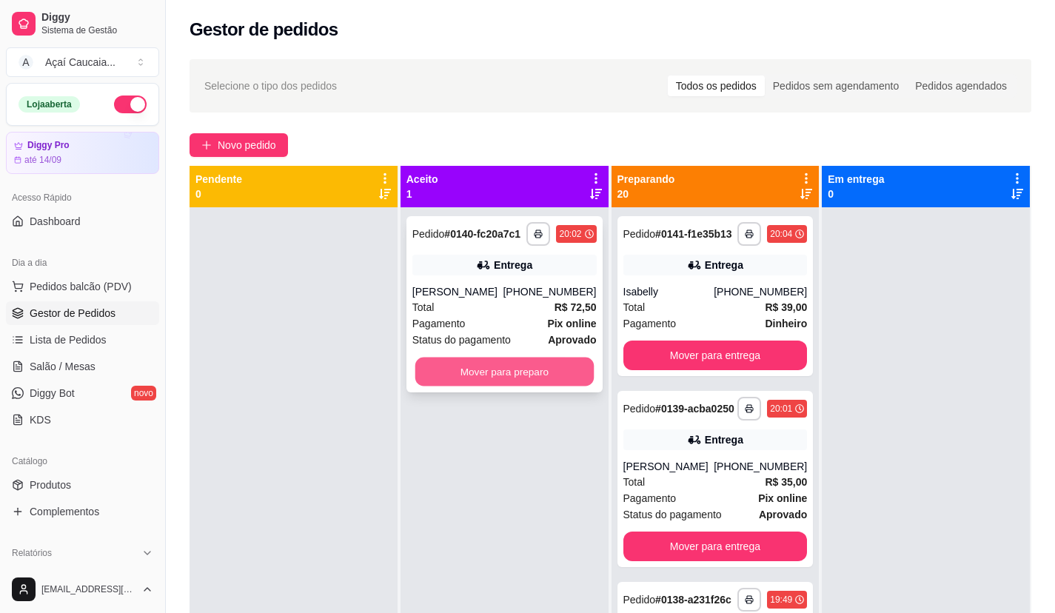
click at [526, 377] on button "Mover para preparo" at bounding box center [504, 372] width 178 height 29
click at [549, 372] on button "Mover para preparo" at bounding box center [504, 372] width 178 height 29
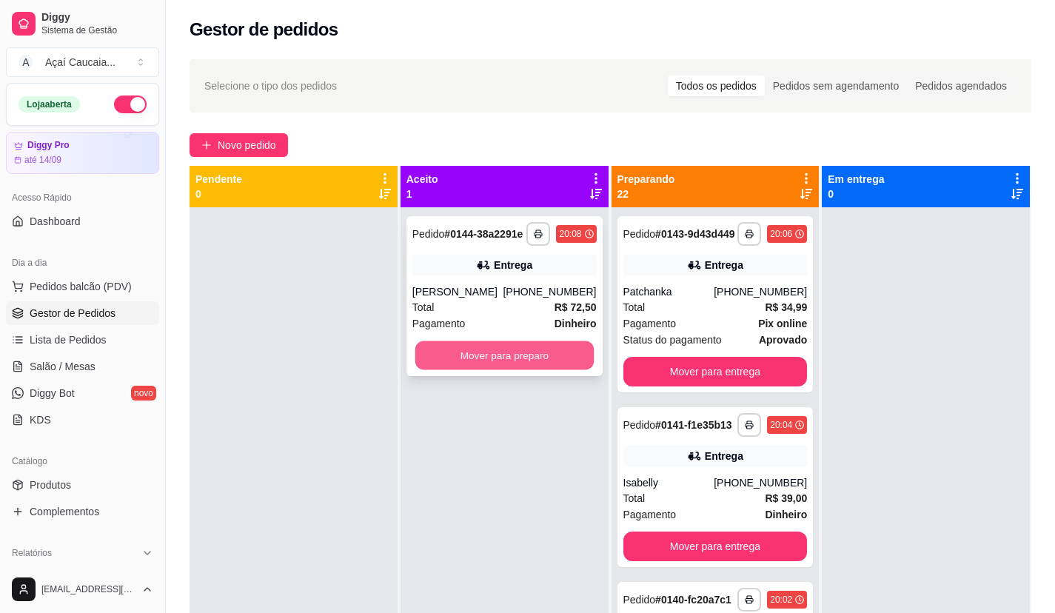
click at [555, 356] on button "Mover para preparo" at bounding box center [504, 355] width 178 height 29
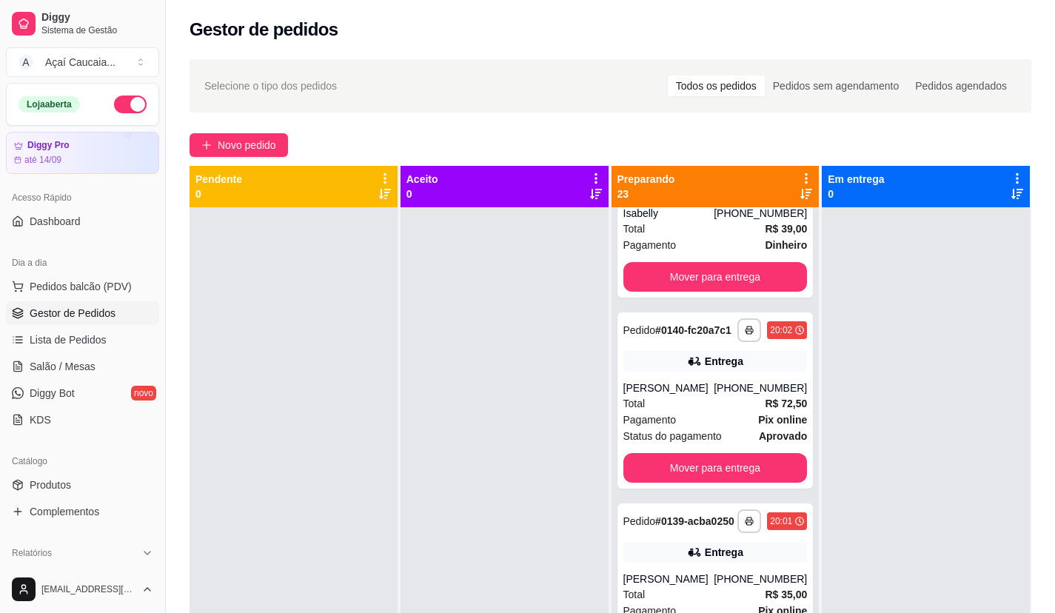
scroll to position [74, 0]
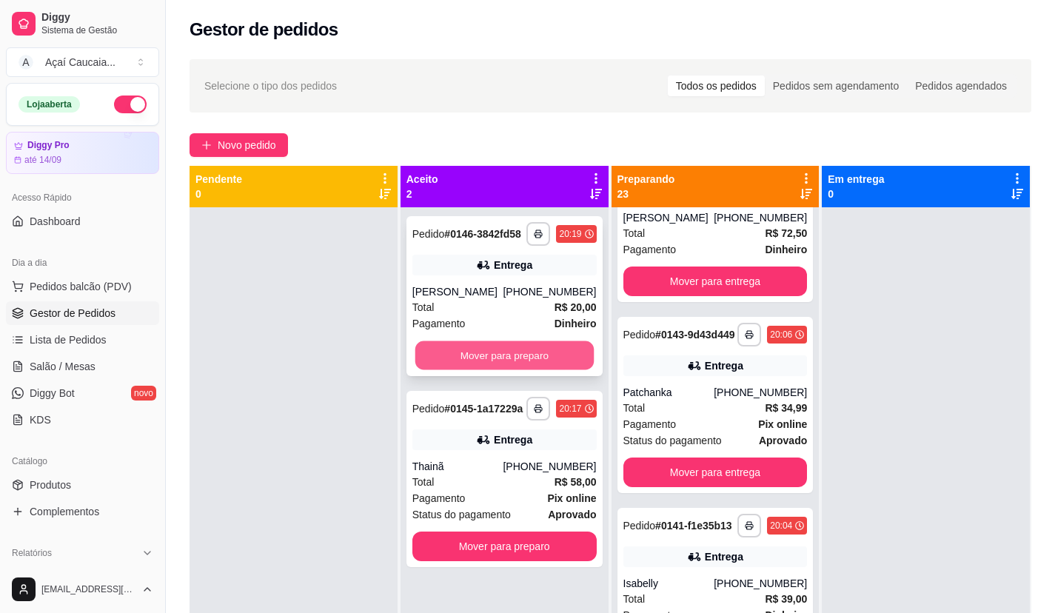
click at [560, 358] on button "Mover para preparo" at bounding box center [504, 355] width 178 height 29
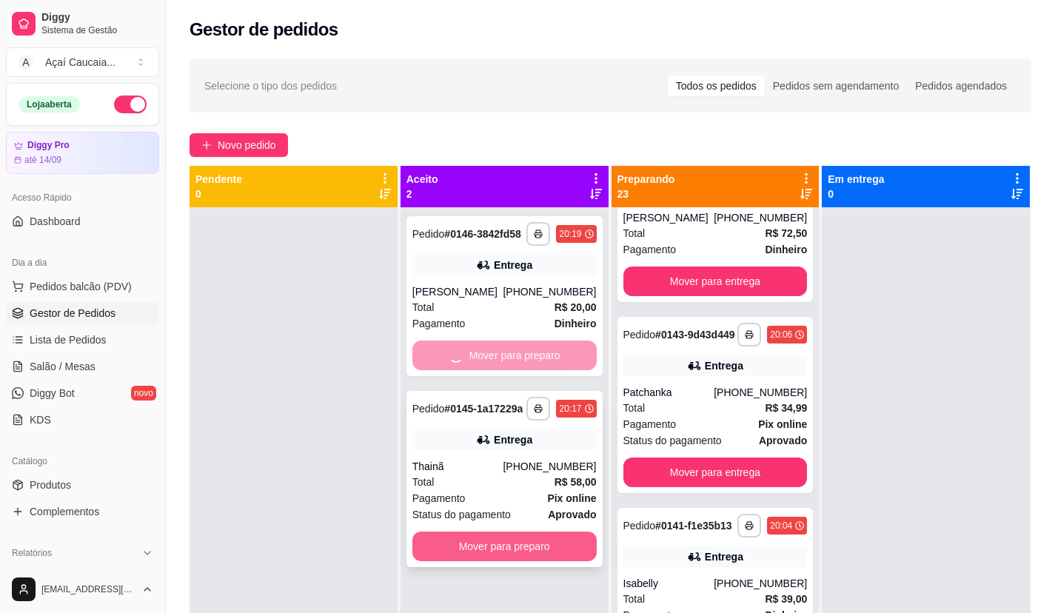
click at [480, 541] on button "Mover para preparo" at bounding box center [504, 546] width 184 height 30
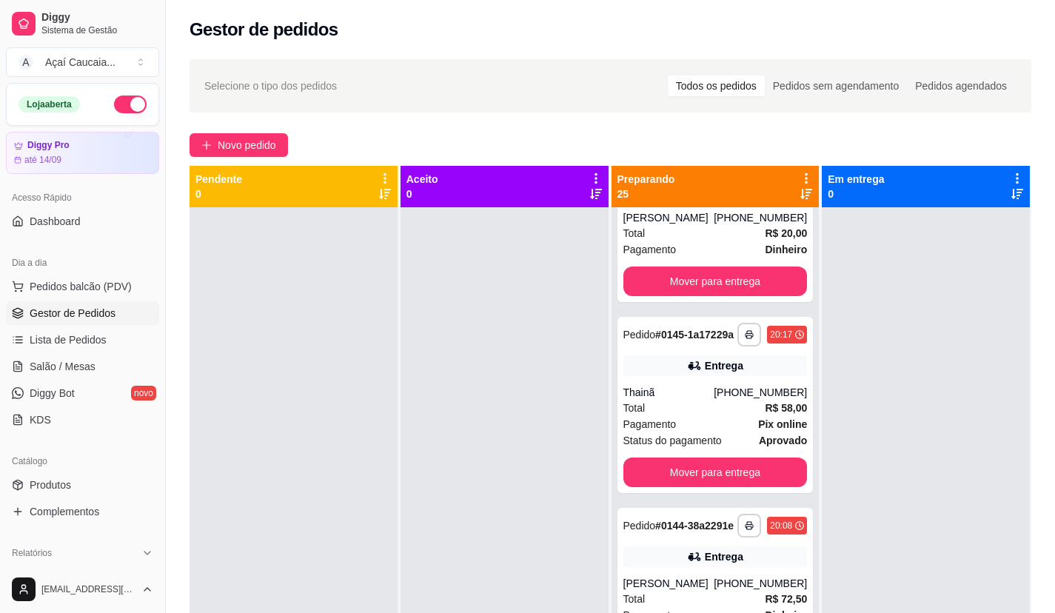
scroll to position [463, 0]
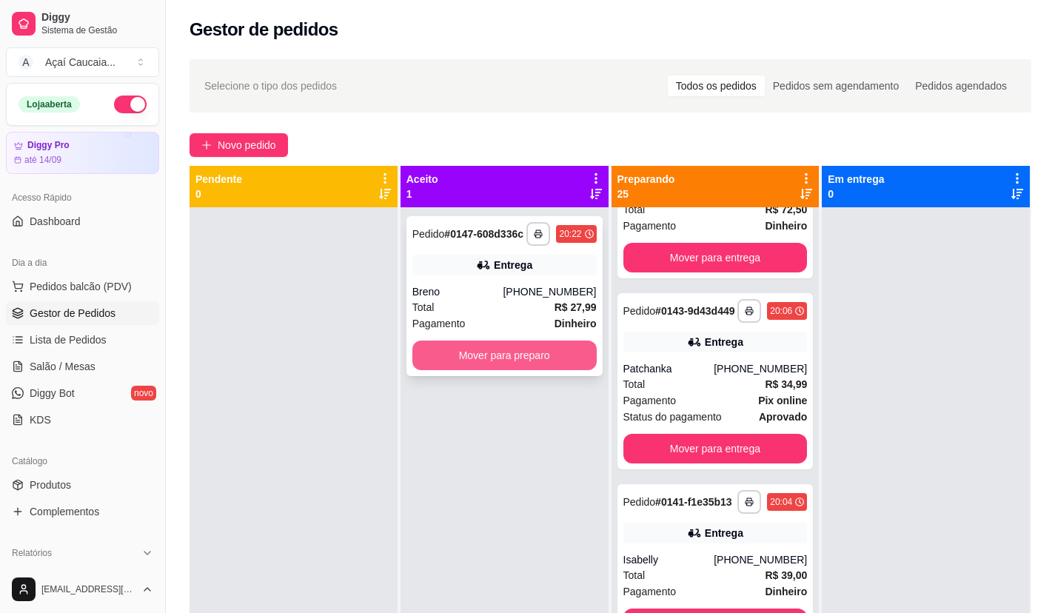
click at [486, 350] on button "Mover para preparo" at bounding box center [504, 356] width 184 height 30
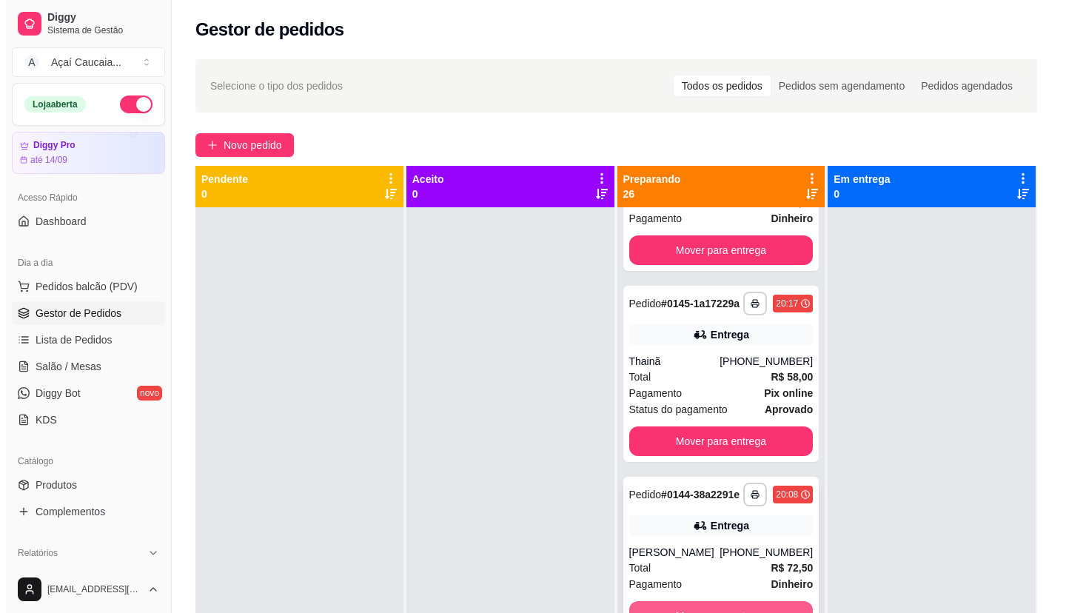
scroll to position [0, 0]
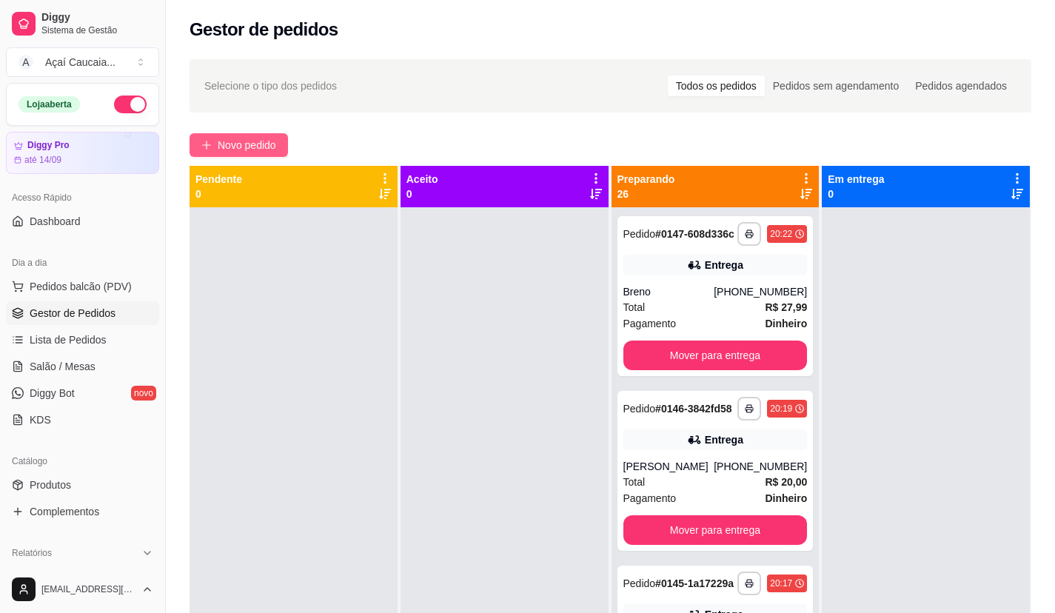
click at [266, 142] on span "Novo pedido" at bounding box center [247, 145] width 58 height 16
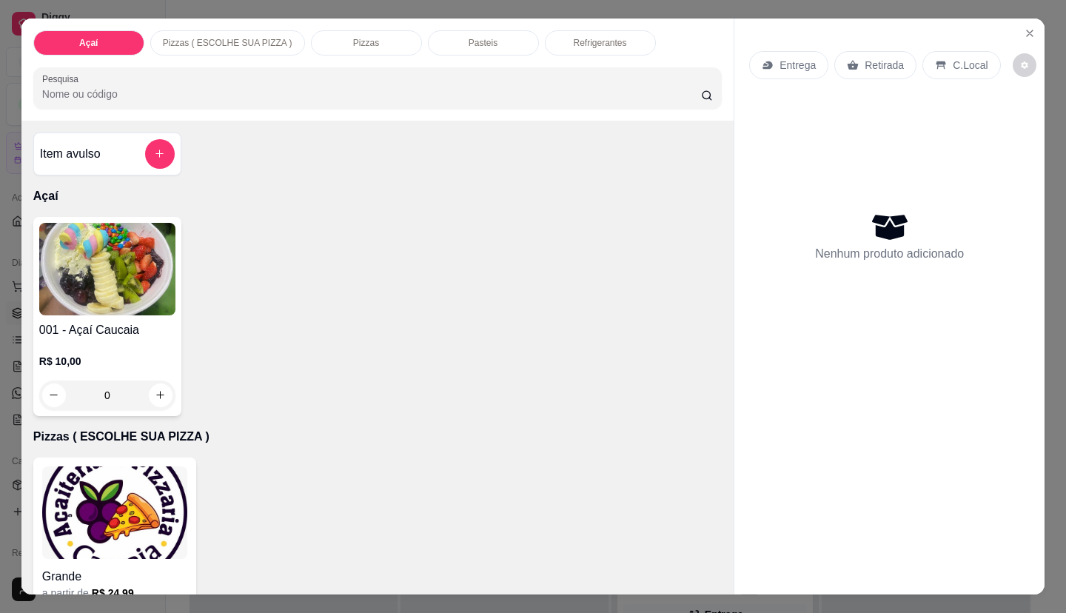
scroll to position [296, 0]
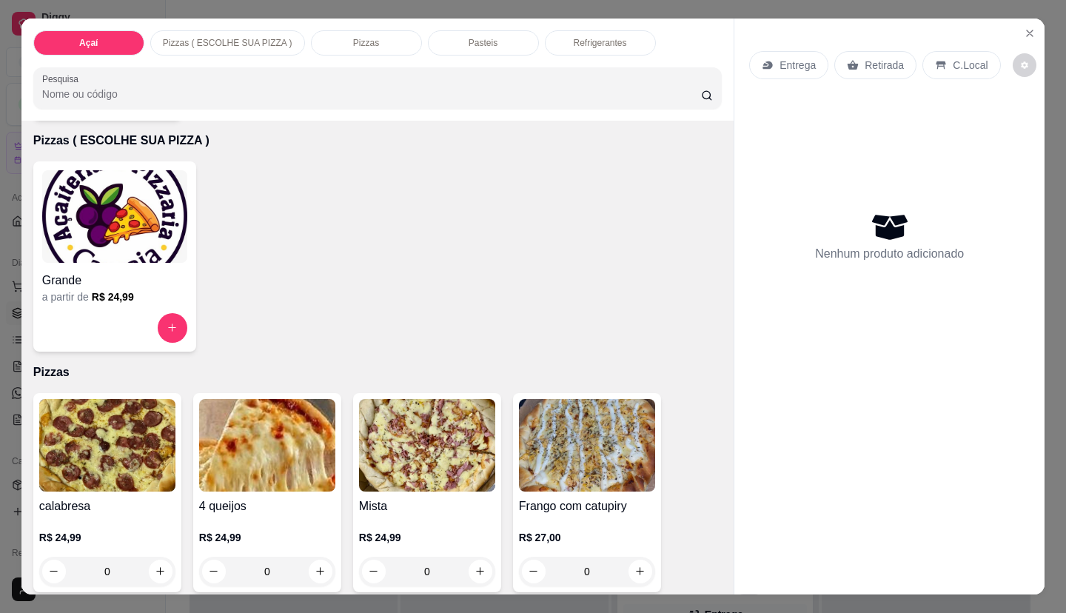
click at [104, 303] on div "Grande a partir de R$ 24,99" at bounding box center [114, 256] width 163 height 190
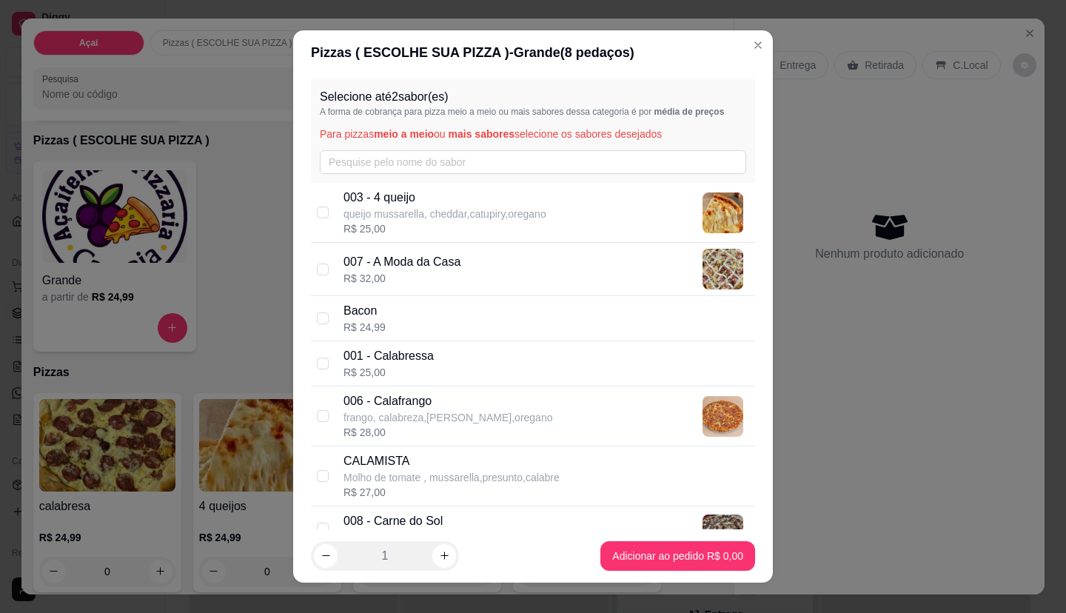
scroll to position [0, 0]
click at [398, 305] on div "Bacon R$ 24,99" at bounding box center [546, 320] width 406 height 33
checkbox input "true"
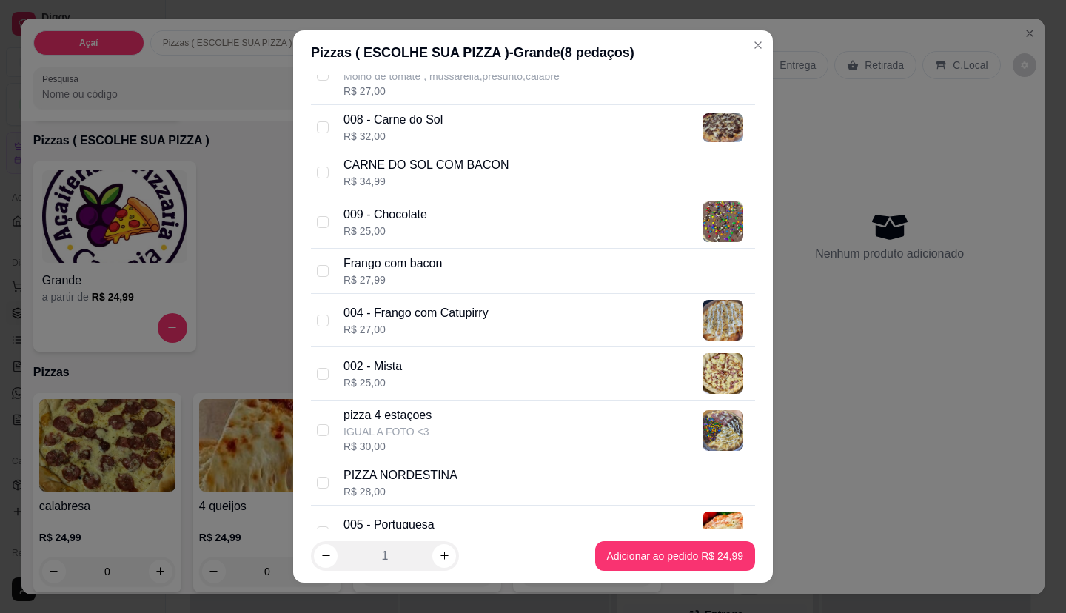
scroll to position [444, 0]
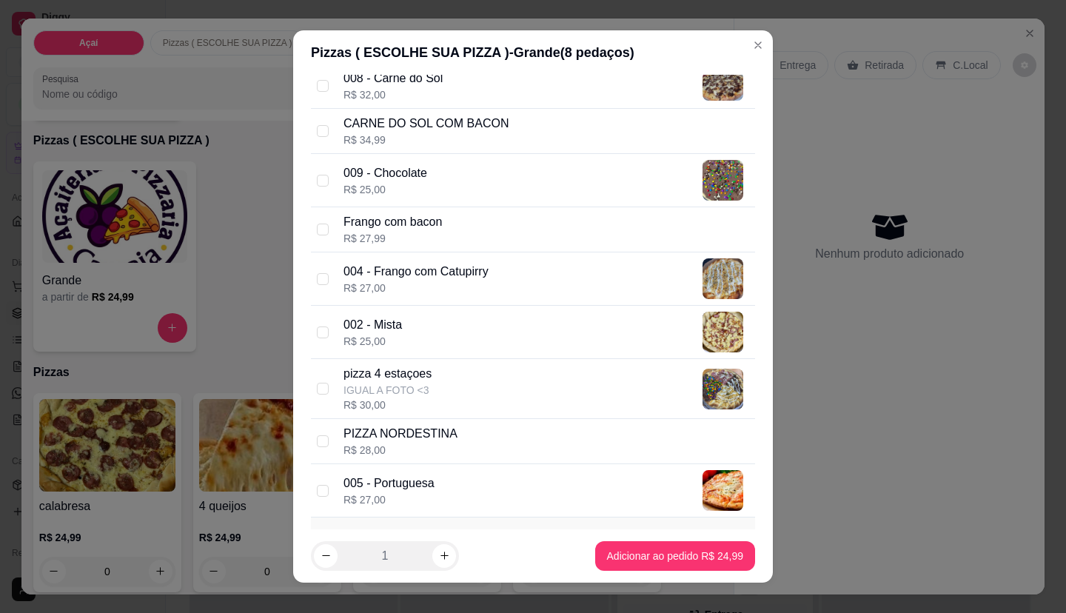
click at [393, 288] on div "R$ 27,00" at bounding box center [415, 288] width 145 height 15
checkbox input "true"
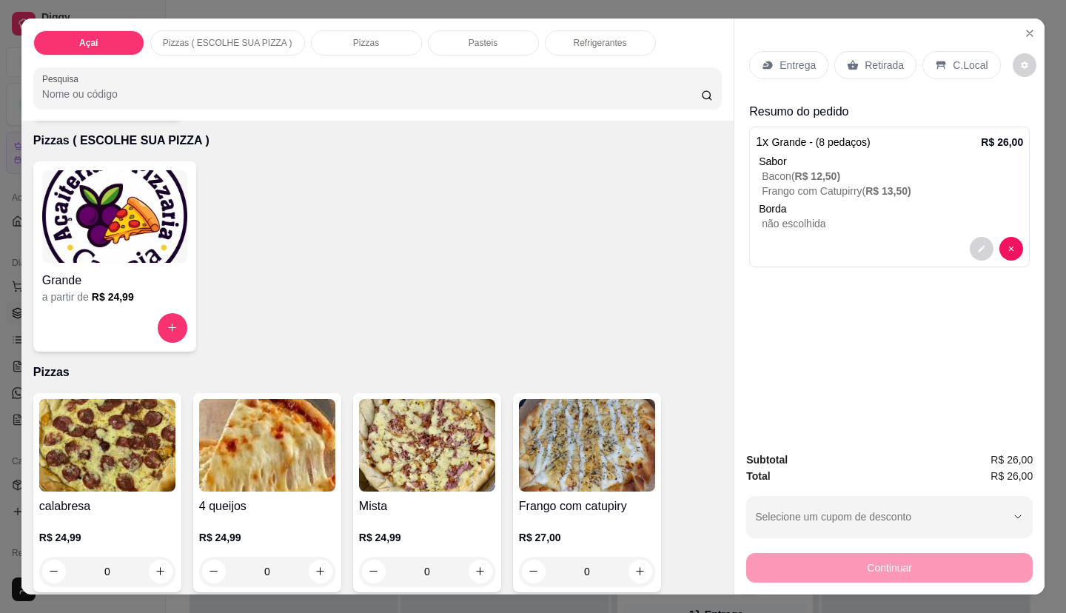
click at [573, 37] on p "Refrigerantes" at bounding box center [599, 43] width 53 height 12
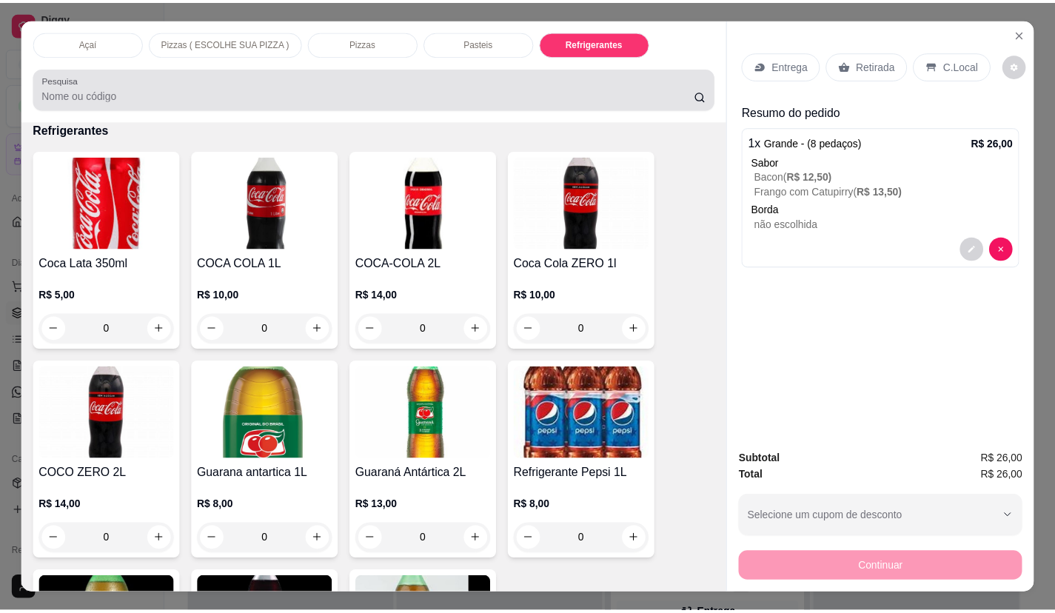
scroll to position [35, 0]
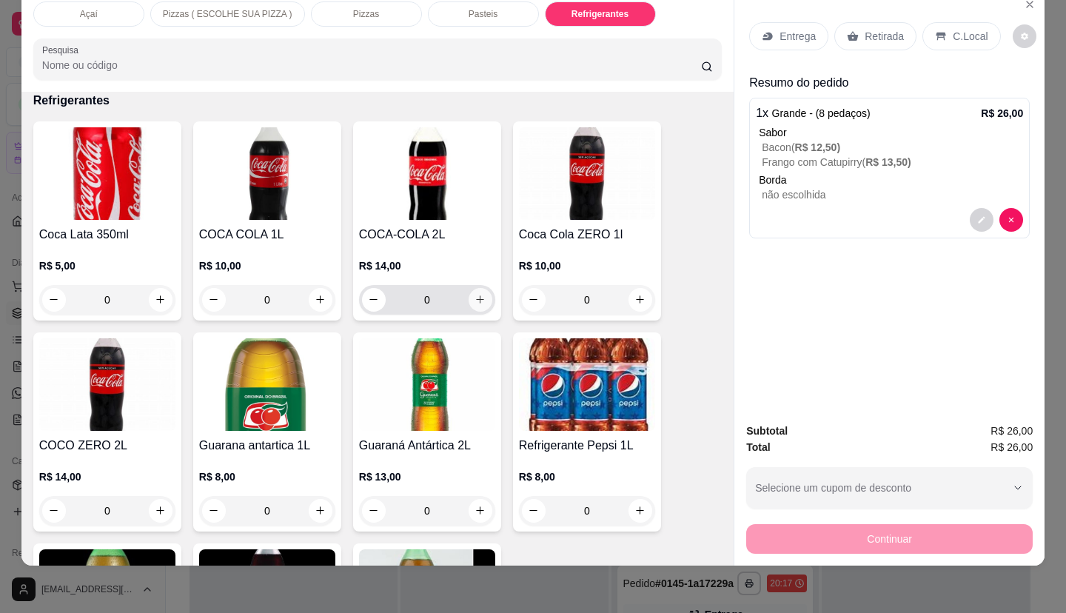
click at [474, 294] on icon "increase-product-quantity" at bounding box center [479, 299] width 11 height 11
type input "1"
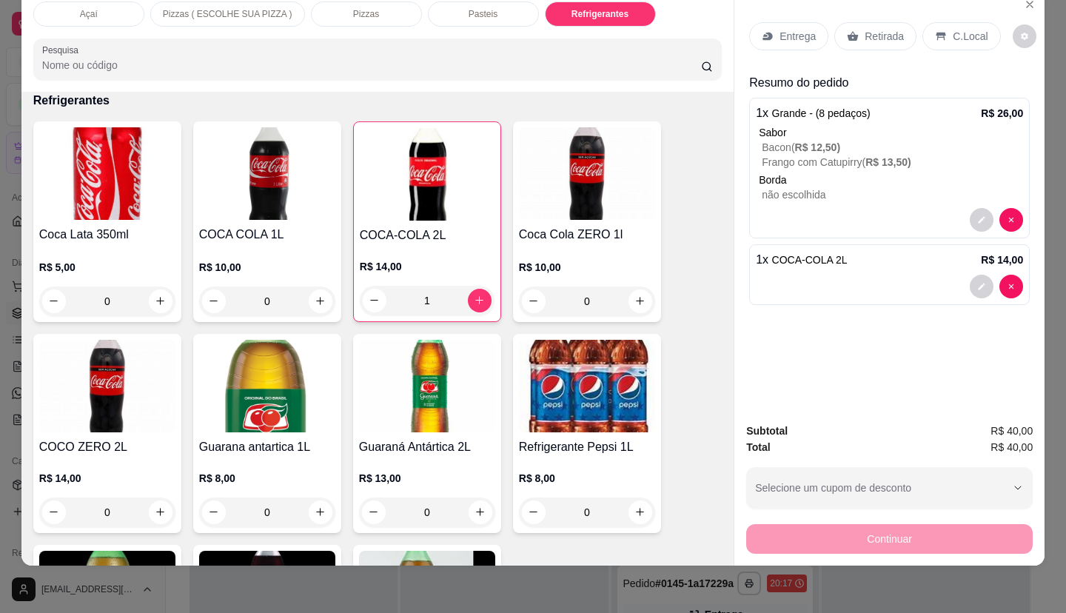
click at [986, 26] on div "C.Local" at bounding box center [961, 36] width 78 height 28
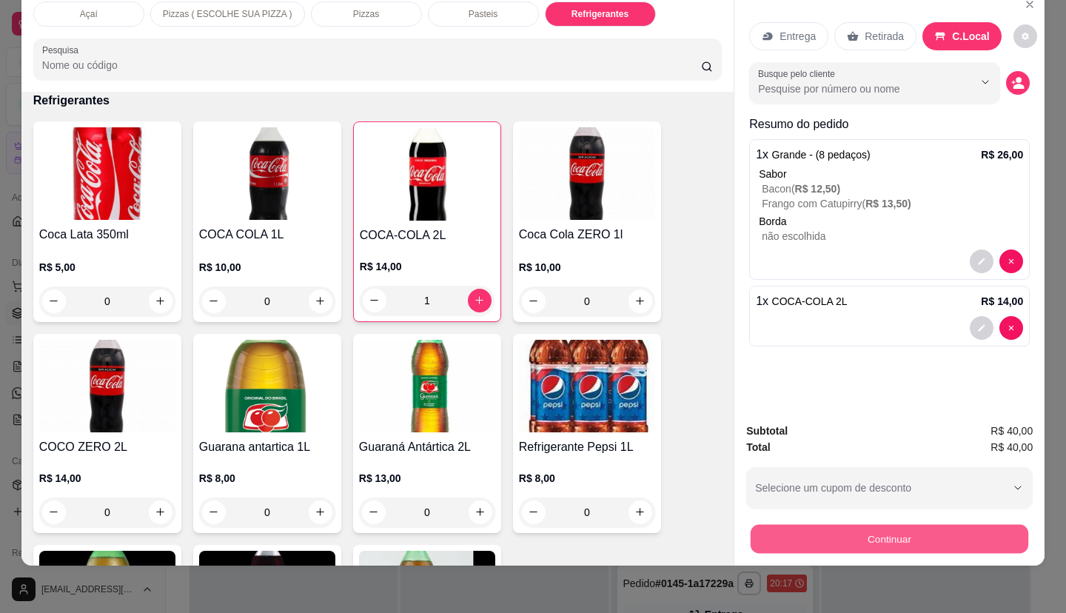
click at [876, 530] on button "Continuar" at bounding box center [890, 539] width 278 height 29
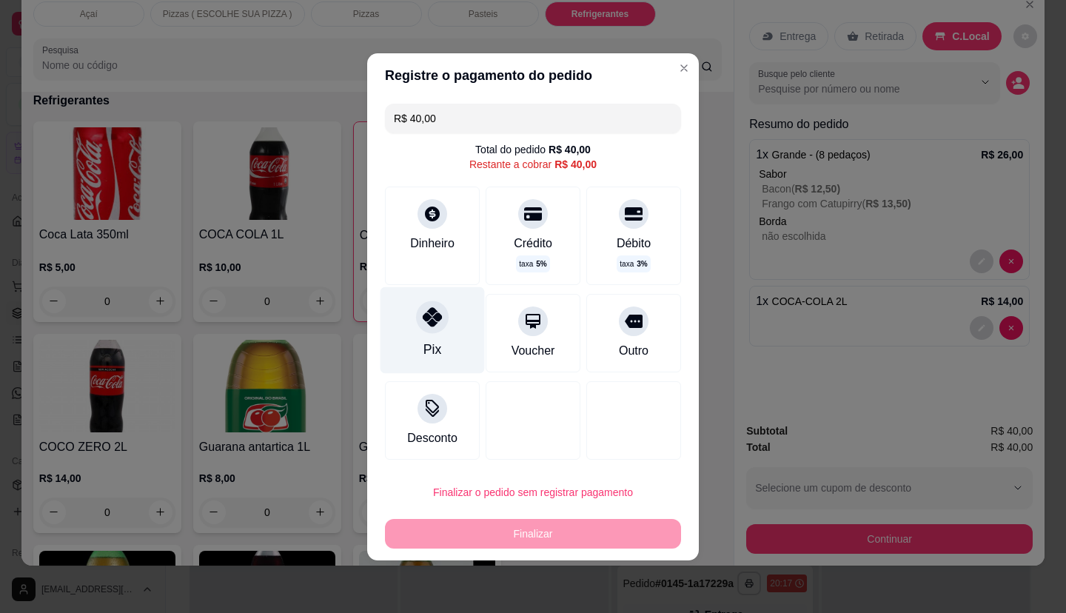
click at [452, 322] on div "Pix" at bounding box center [432, 329] width 104 height 87
type input "R$ 0,00"
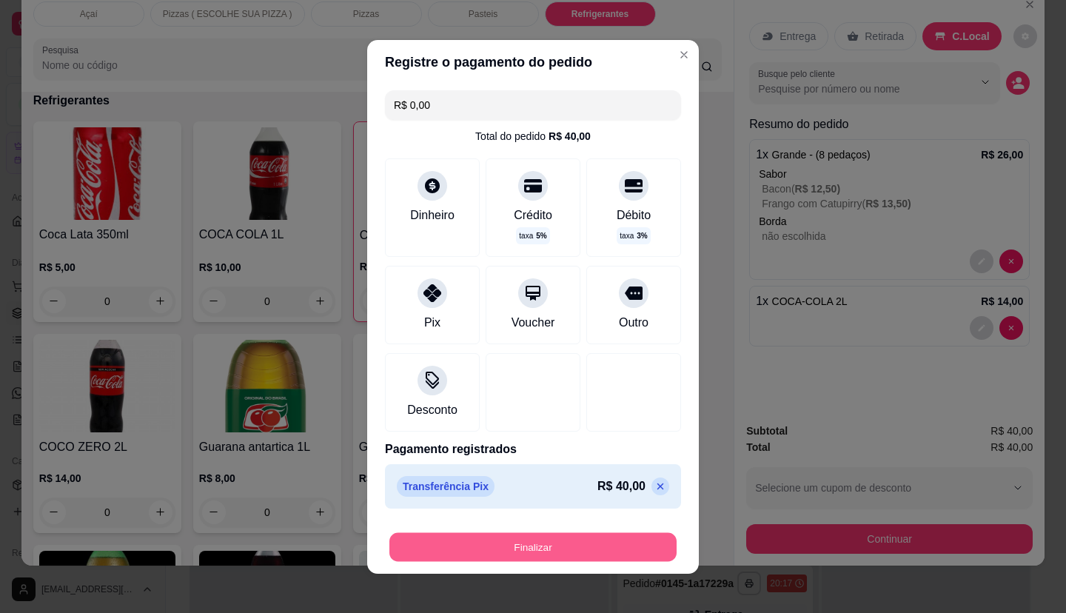
click at [588, 543] on button "Finalizar" at bounding box center [532, 546] width 287 height 29
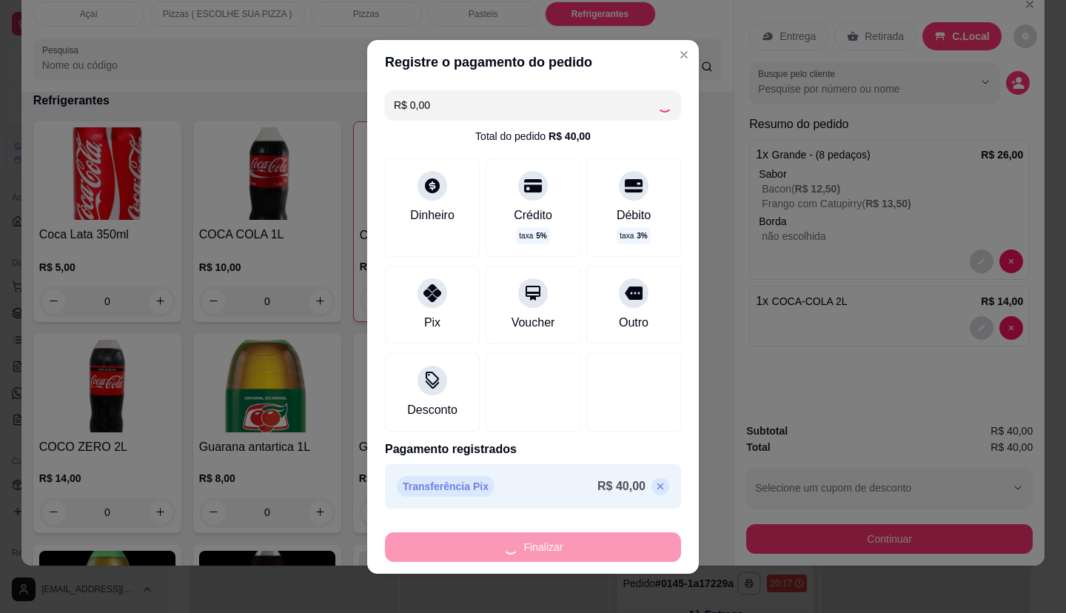
type input "0"
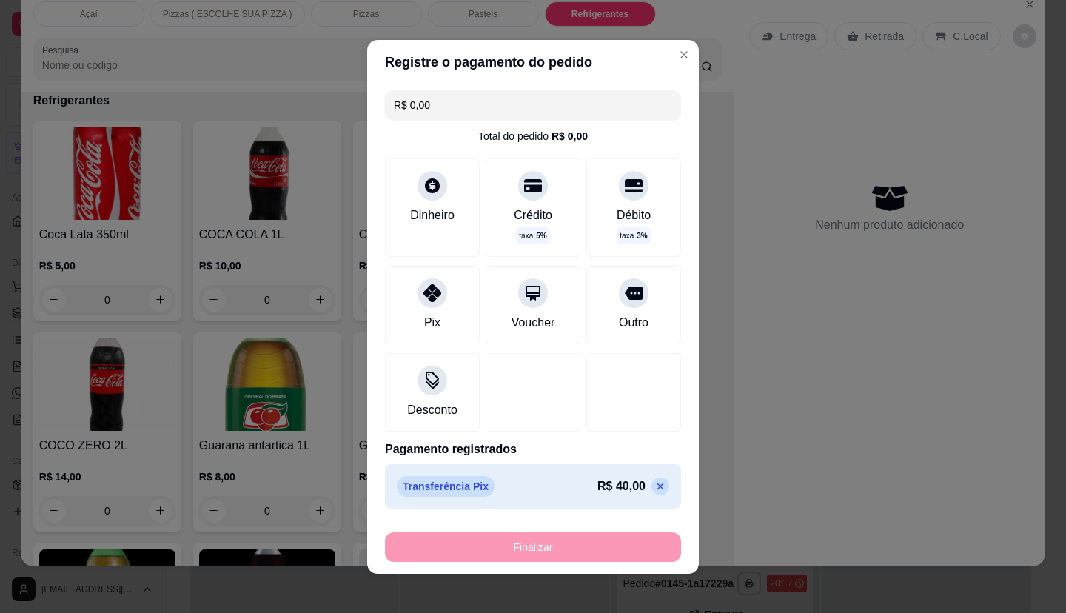
type input "-R$ 40,00"
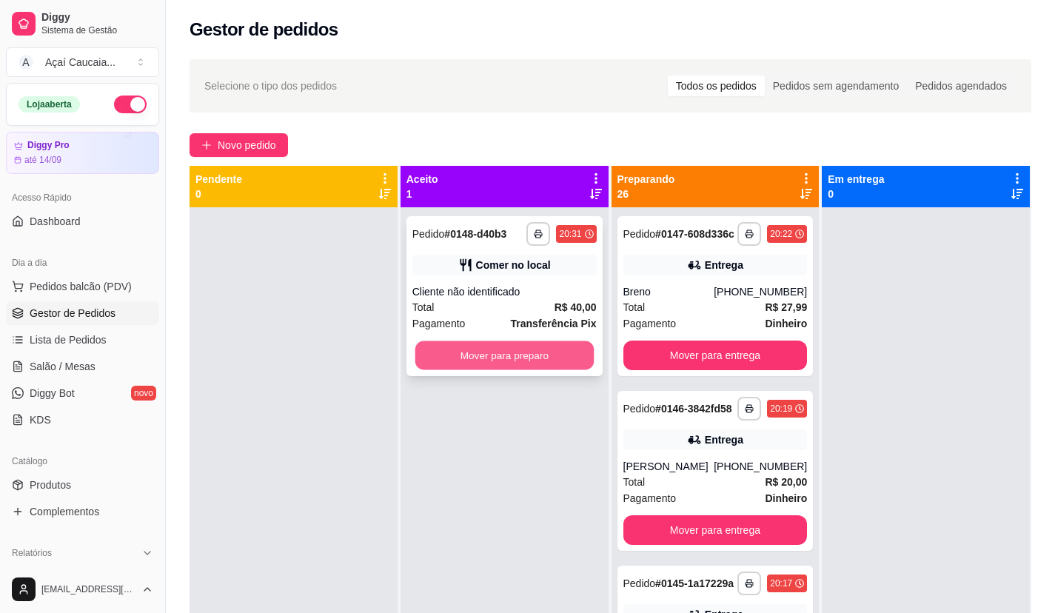
click at [465, 348] on button "Mover para preparo" at bounding box center [504, 355] width 178 height 29
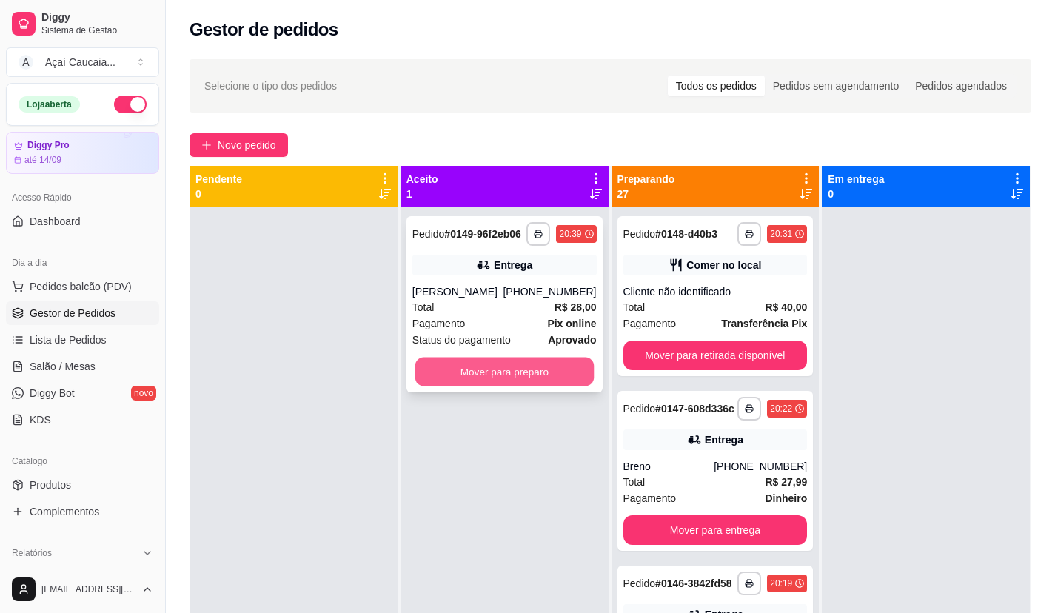
click at [508, 367] on button "Mover para preparo" at bounding box center [504, 372] width 178 height 29
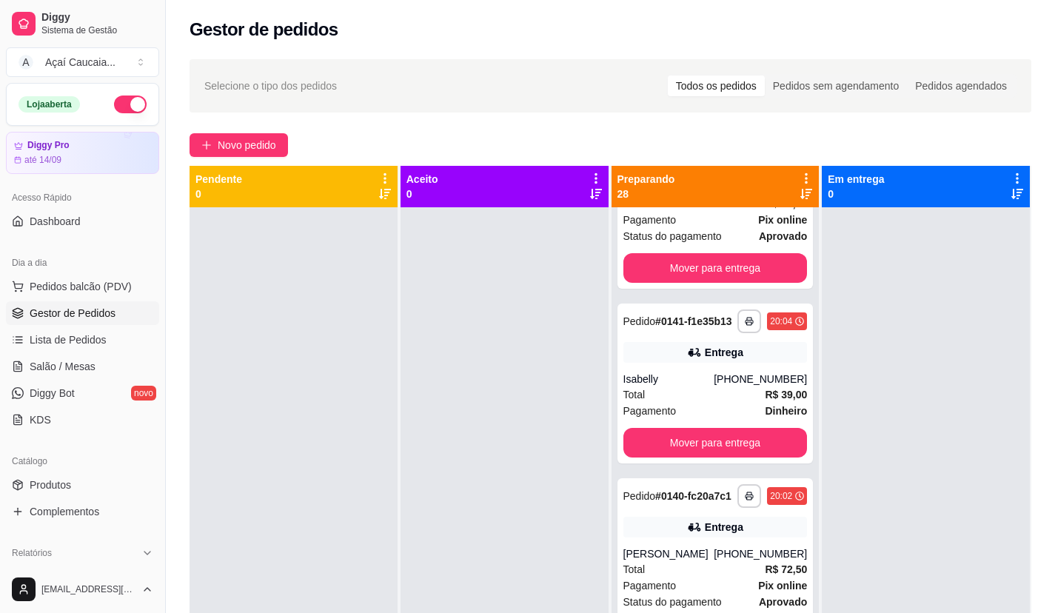
scroll to position [1258, 0]
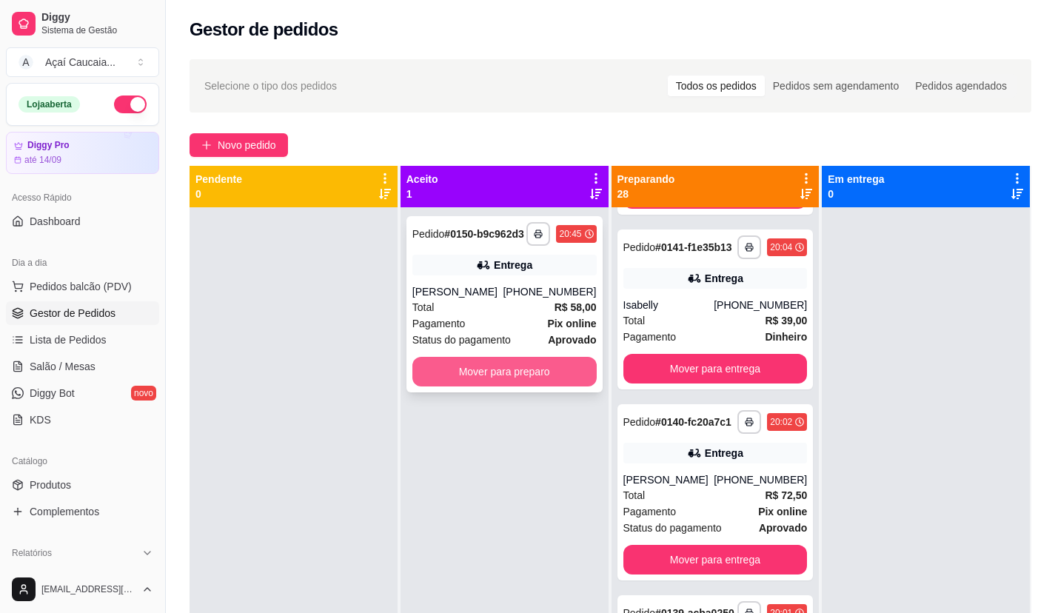
click at [500, 373] on button "Mover para preparo" at bounding box center [504, 372] width 184 height 30
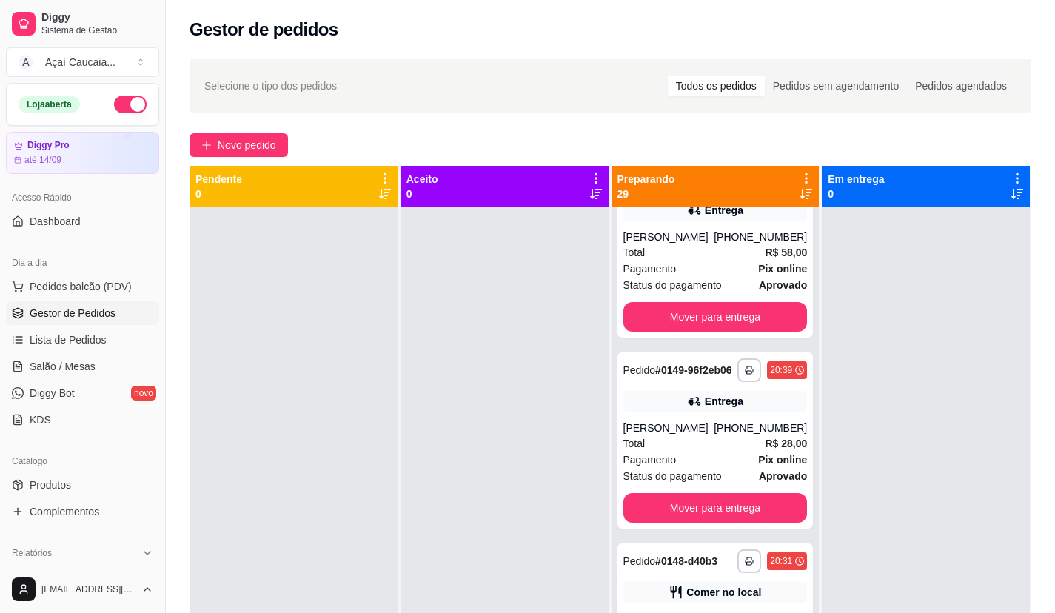
scroll to position [0, 0]
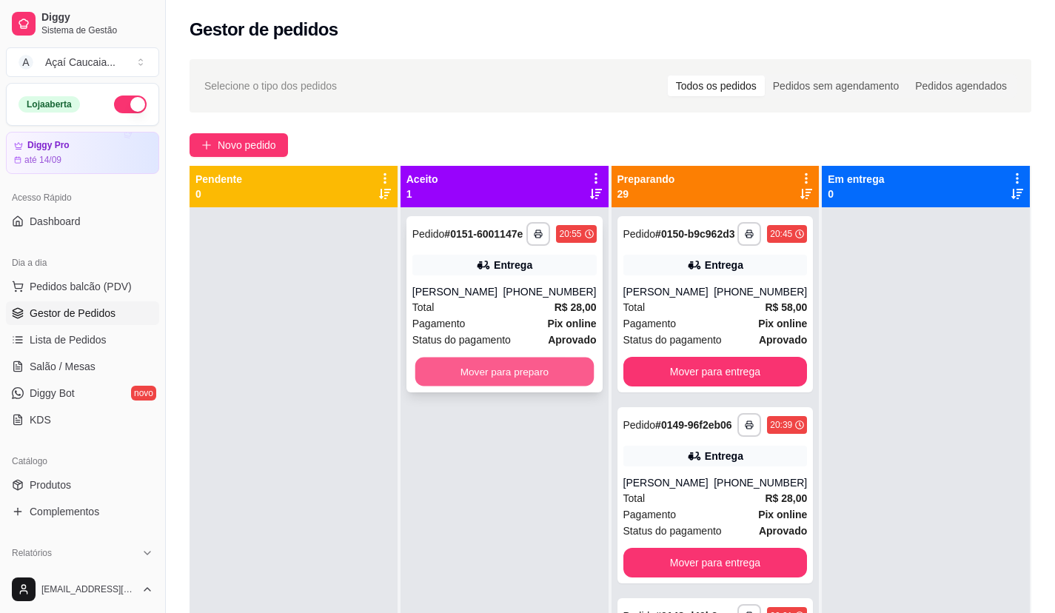
click at [488, 363] on button "Mover para preparo" at bounding box center [504, 372] width 178 height 29
click at [471, 376] on button "Mover para preparo" at bounding box center [504, 372] width 178 height 29
